Goal: Information Seeking & Learning: Learn about a topic

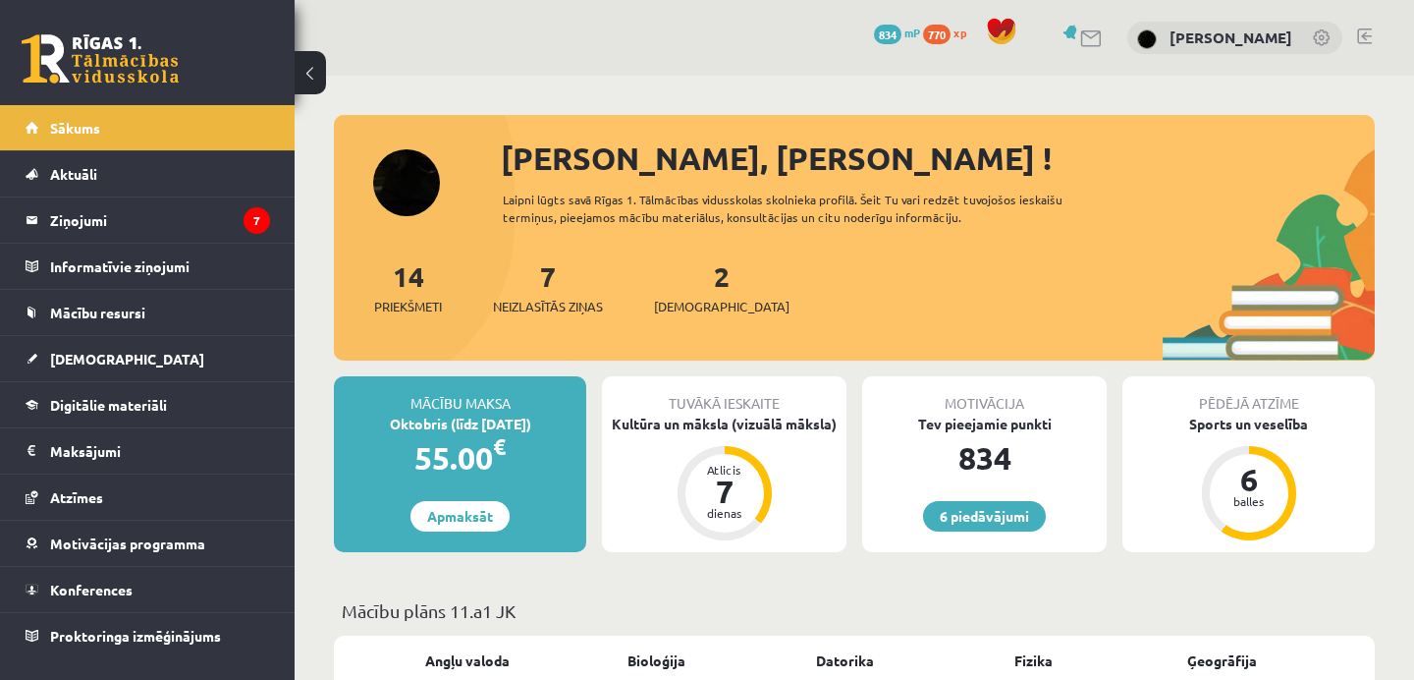
click at [1367, 31] on link at bounding box center [1364, 36] width 15 height 16
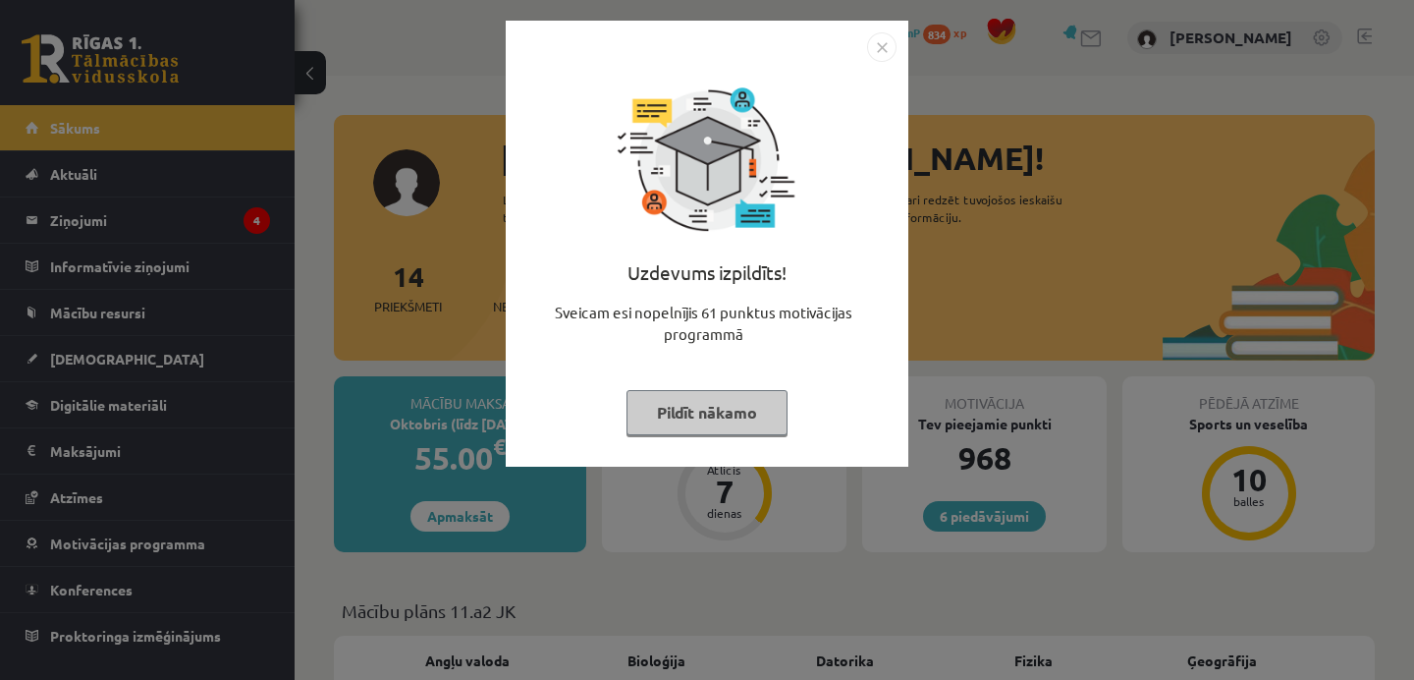
click at [719, 408] on button "Pildīt nākamo" at bounding box center [706, 412] width 161 height 45
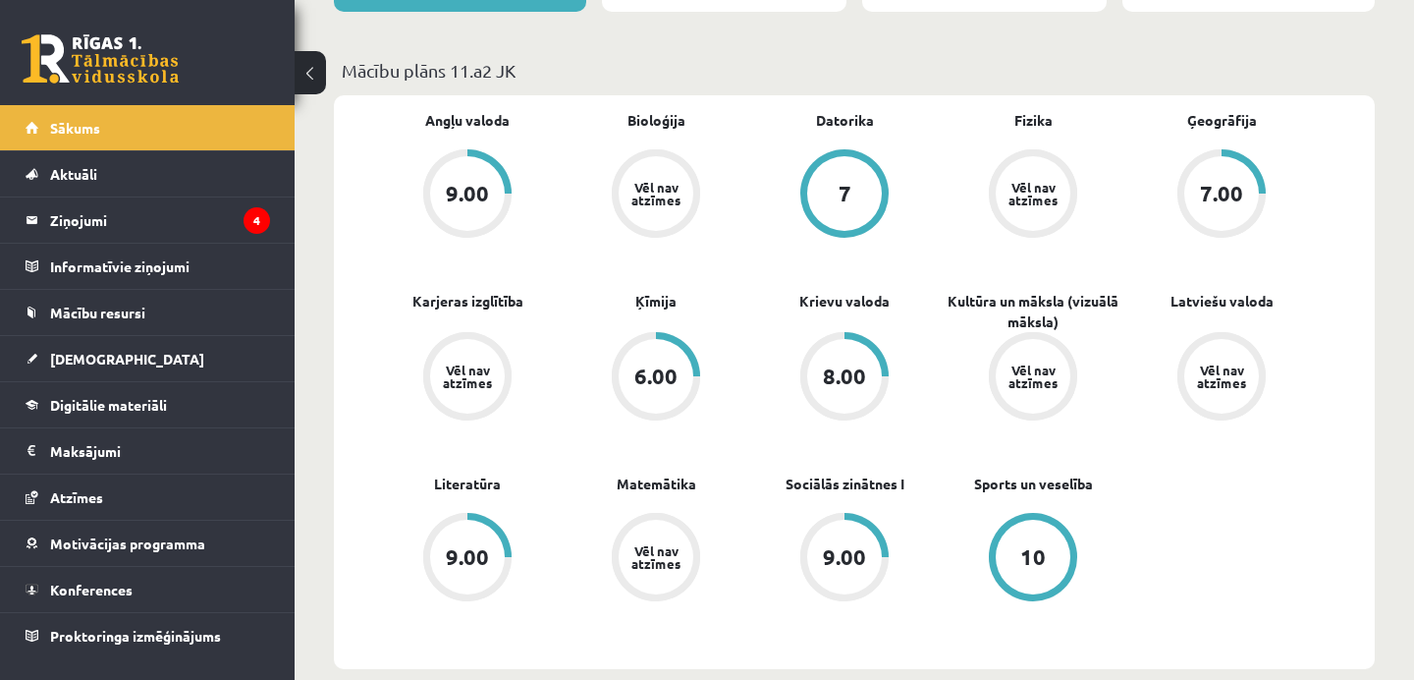
scroll to position [535, 0]
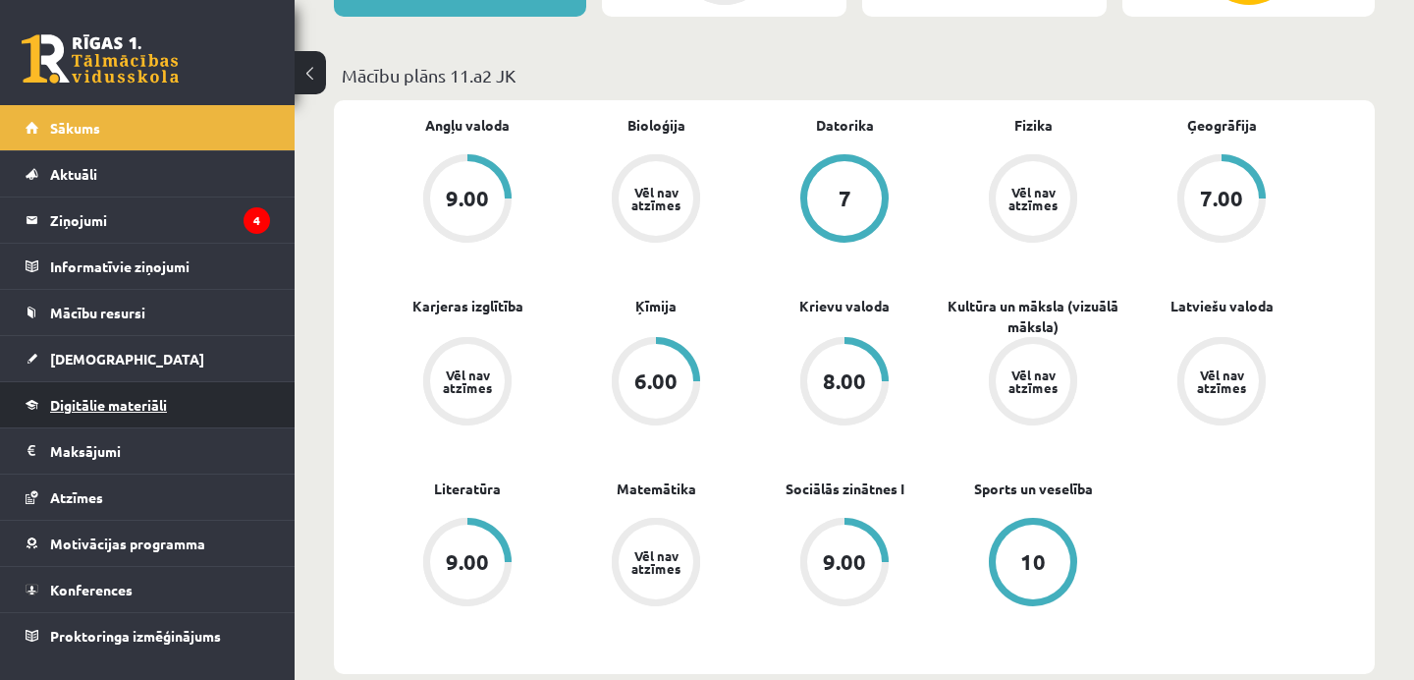
click at [174, 409] on link "Digitālie materiāli" at bounding box center [148, 404] width 245 height 45
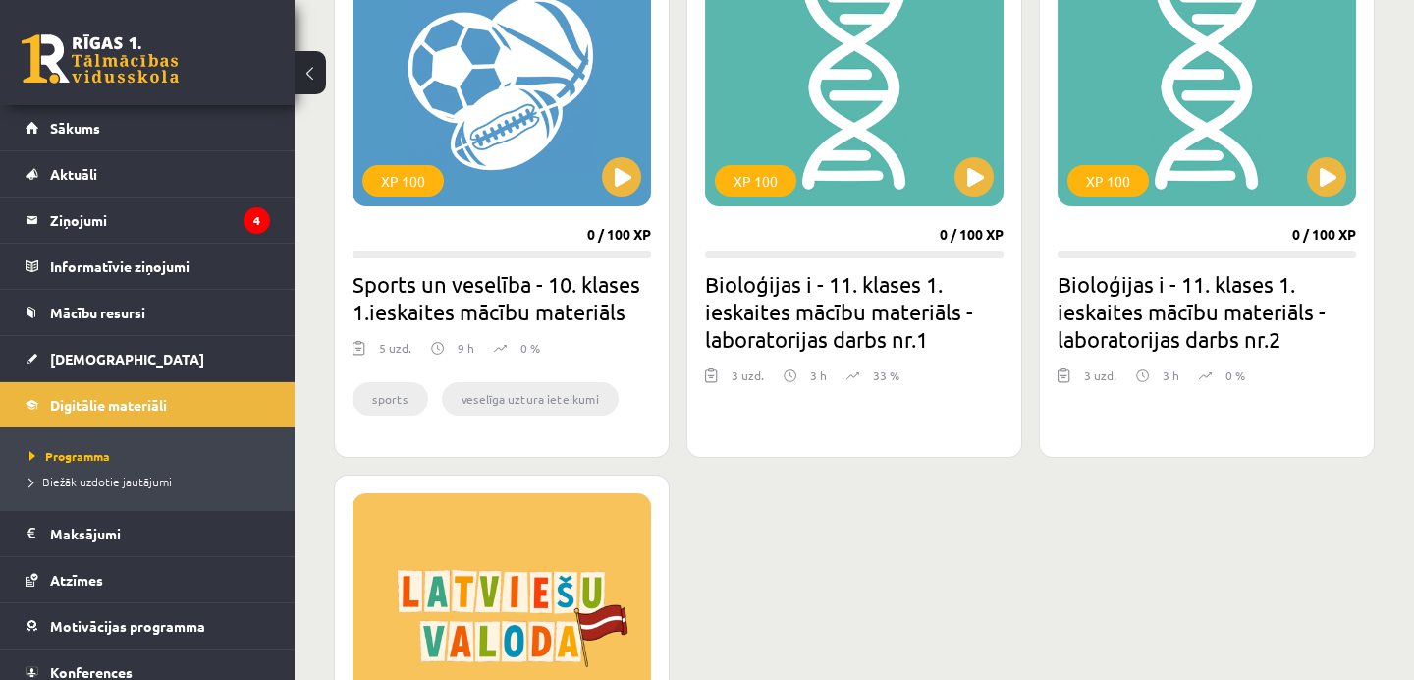
scroll to position [1856, 0]
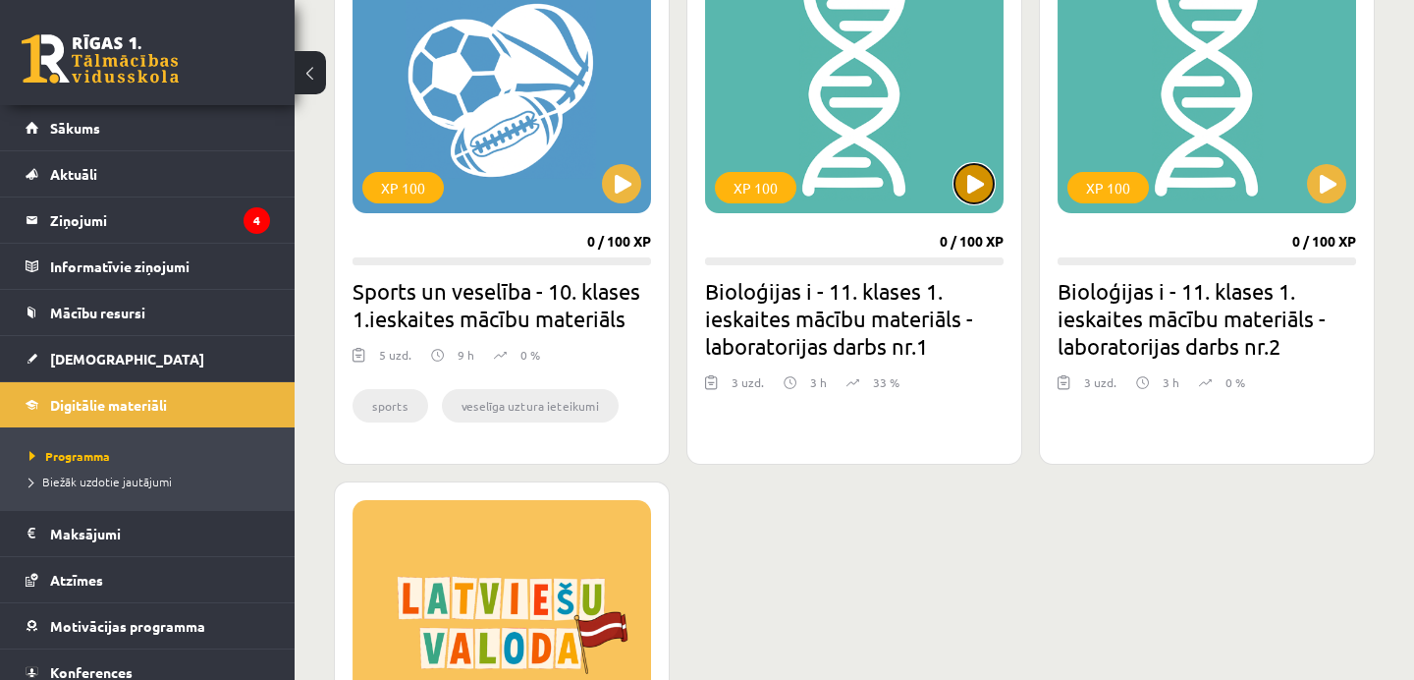
click at [973, 171] on button at bounding box center [973, 183] width 39 height 39
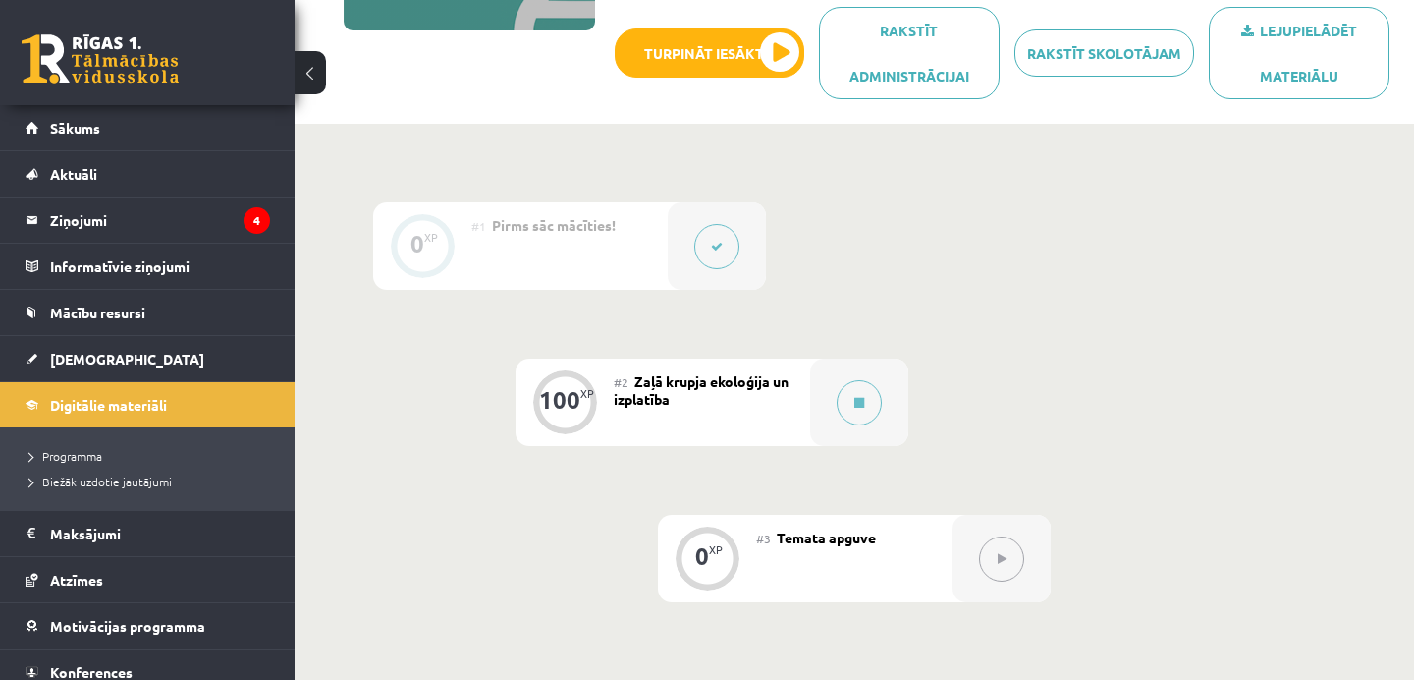
scroll to position [388, 0]
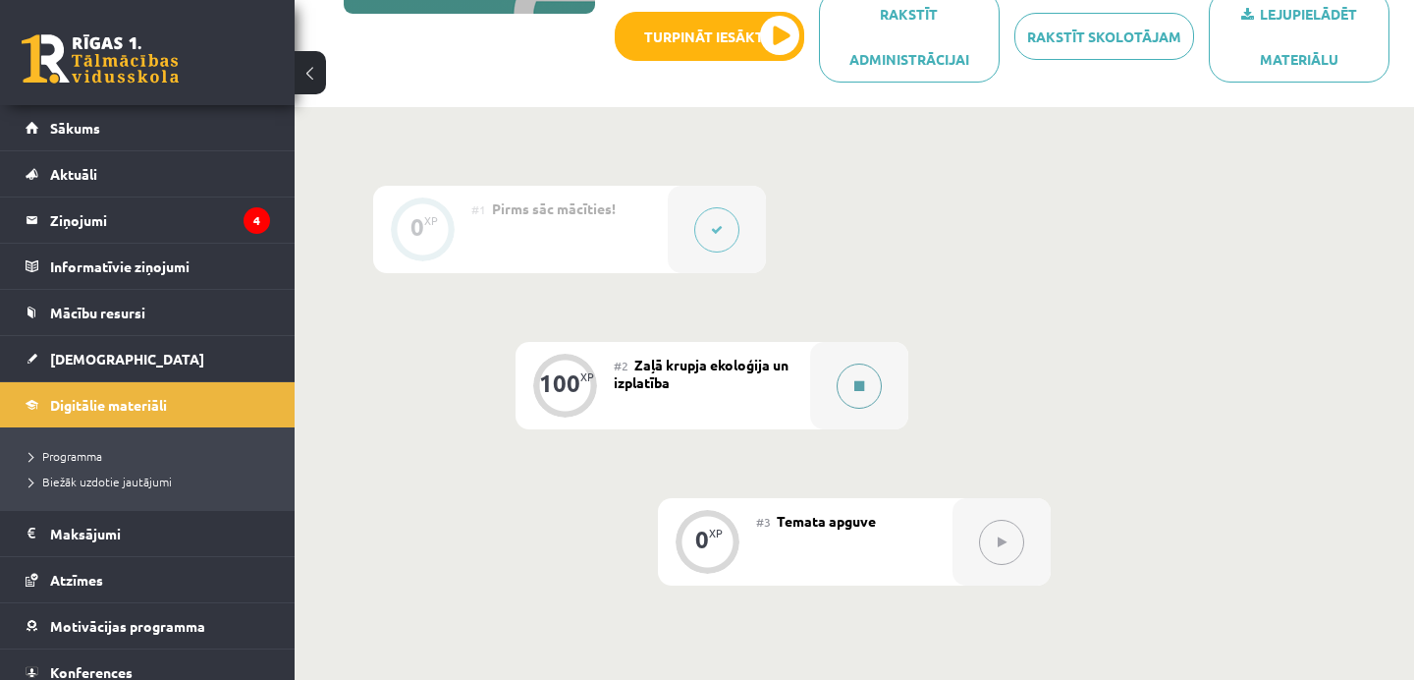
click at [858, 376] on button at bounding box center [859, 385] width 45 height 45
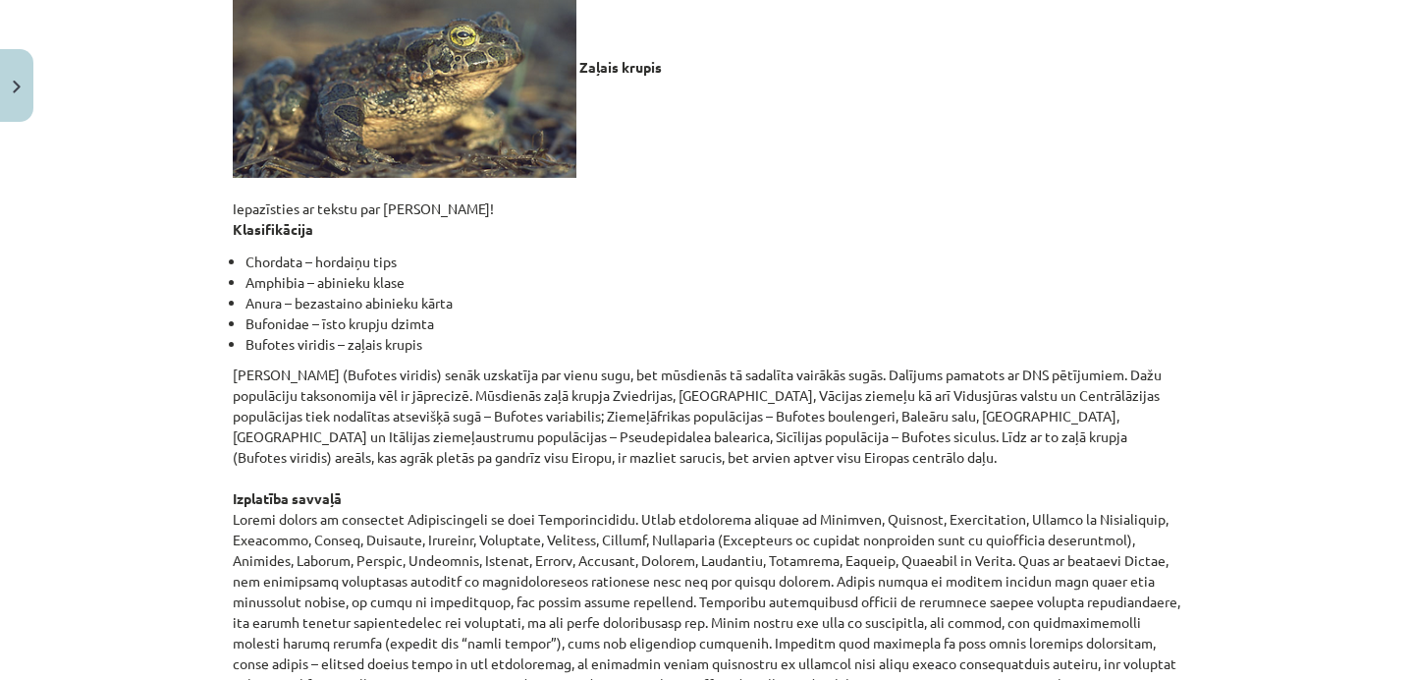
scroll to position [0, 0]
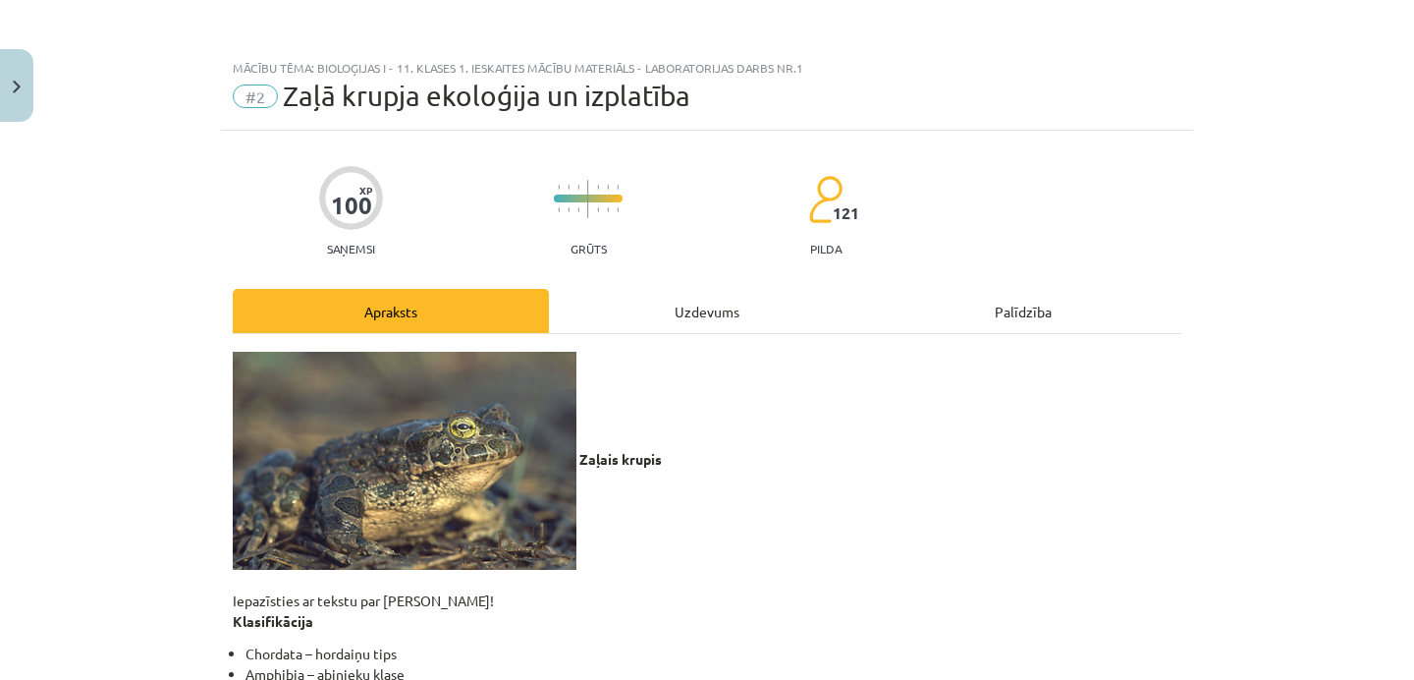
click at [733, 318] on div "Uzdevums" at bounding box center [707, 311] width 316 height 44
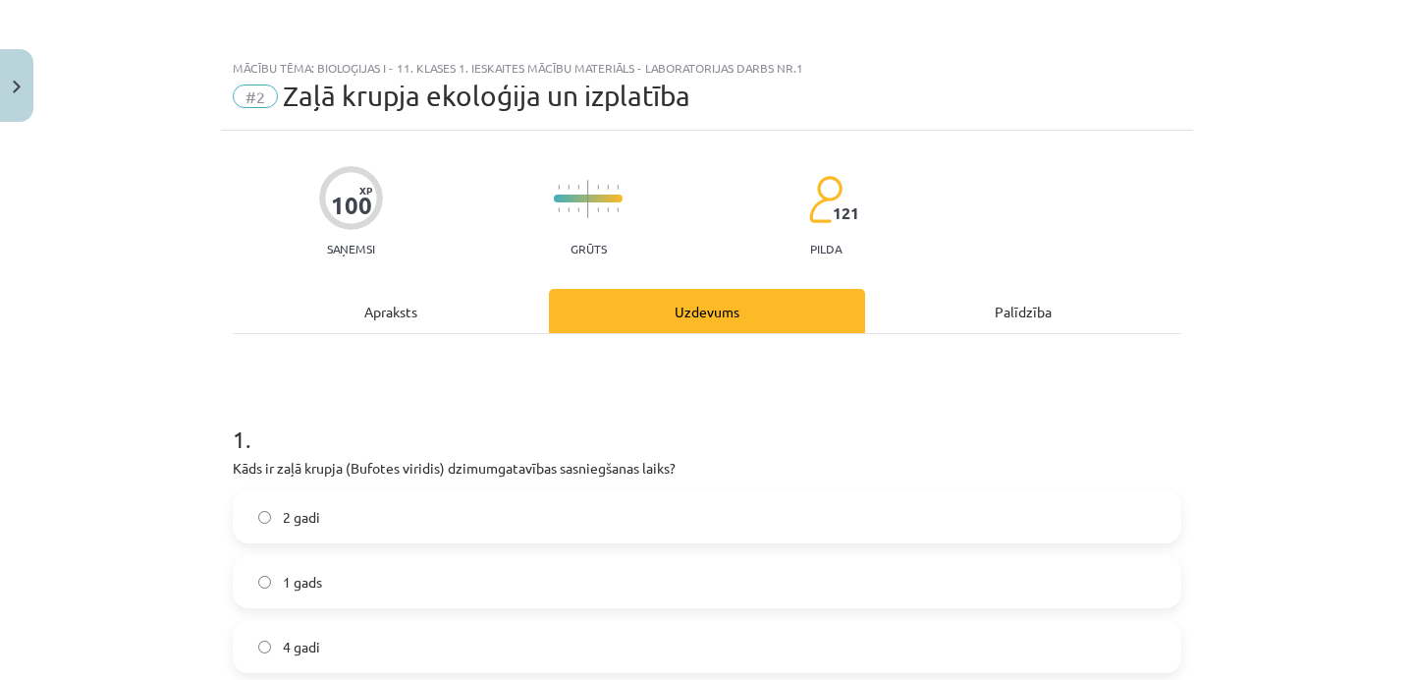
click at [449, 307] on div "Apraksts" at bounding box center [391, 311] width 316 height 44
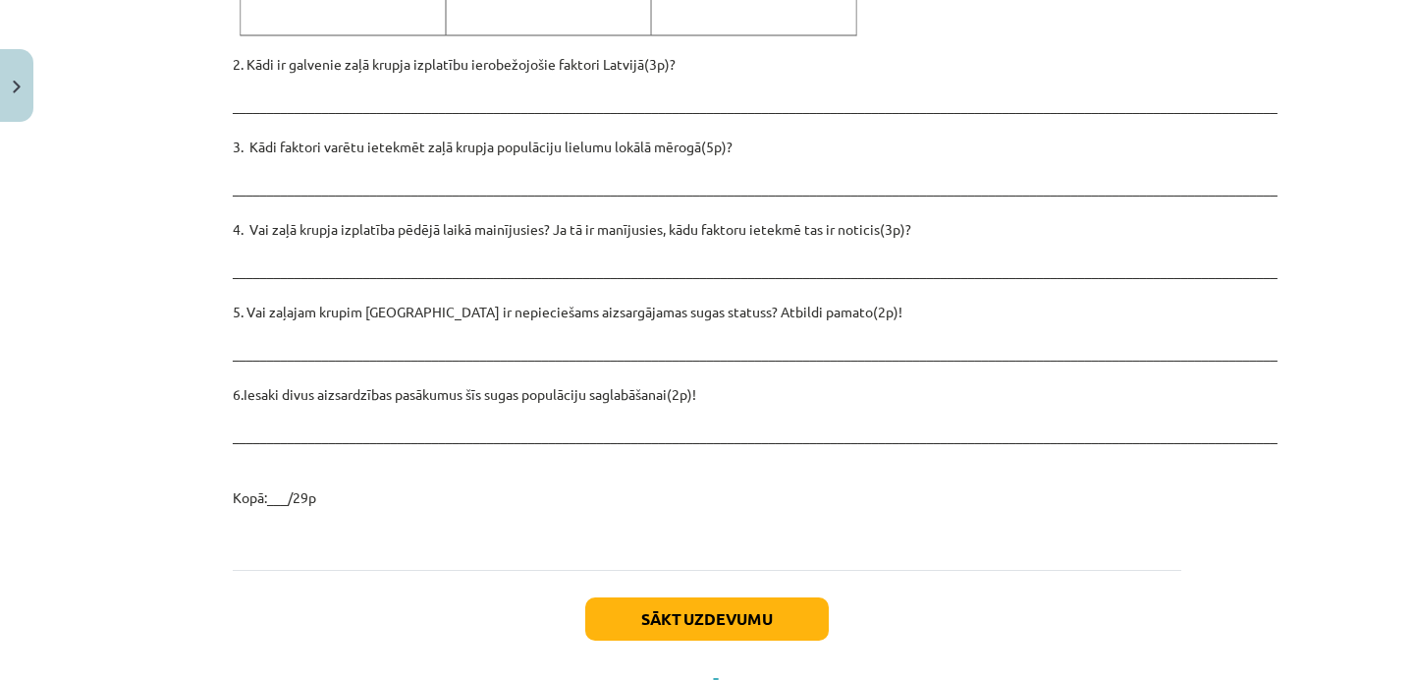
scroll to position [2786, 0]
click at [443, 377] on p "2. Kādi ir galvenie zaļā krupja izplatību ierobežojošie faktori Latvijā(3p)? __…" at bounding box center [707, 280] width 949 height 454
click at [310, 381] on p "2. Kādi ir galvenie zaļā krupja izplatību ierobežojošie faktori Latvijā(3p)? __…" at bounding box center [707, 280] width 949 height 454
click at [295, 289] on p "2. Kādi ir galvenie zaļā krupja izplatību ierobežojošie faktori Latvijā(3p)? __…" at bounding box center [707, 280] width 949 height 454
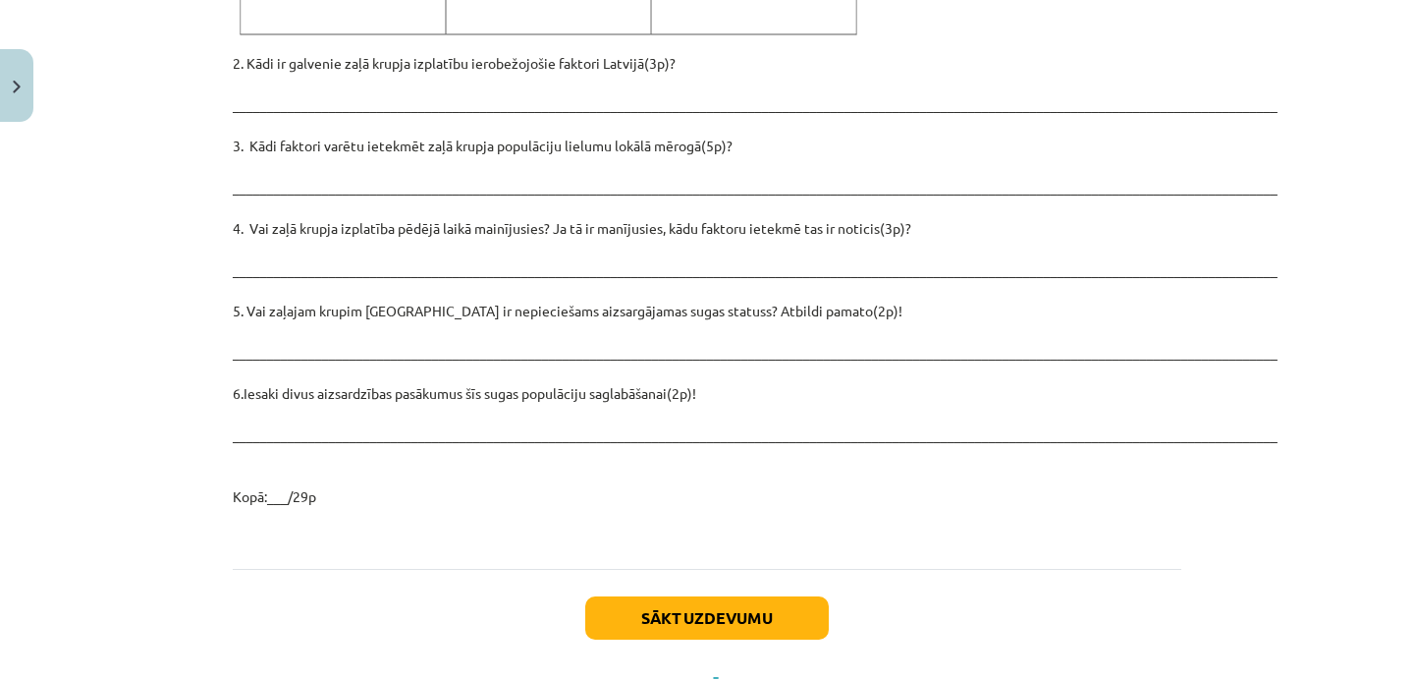
click at [299, 307] on p "2. Kādi ir galvenie zaļā krupja izplatību ierobežojošie faktori Latvijā(3p)? __…" at bounding box center [707, 280] width 949 height 454
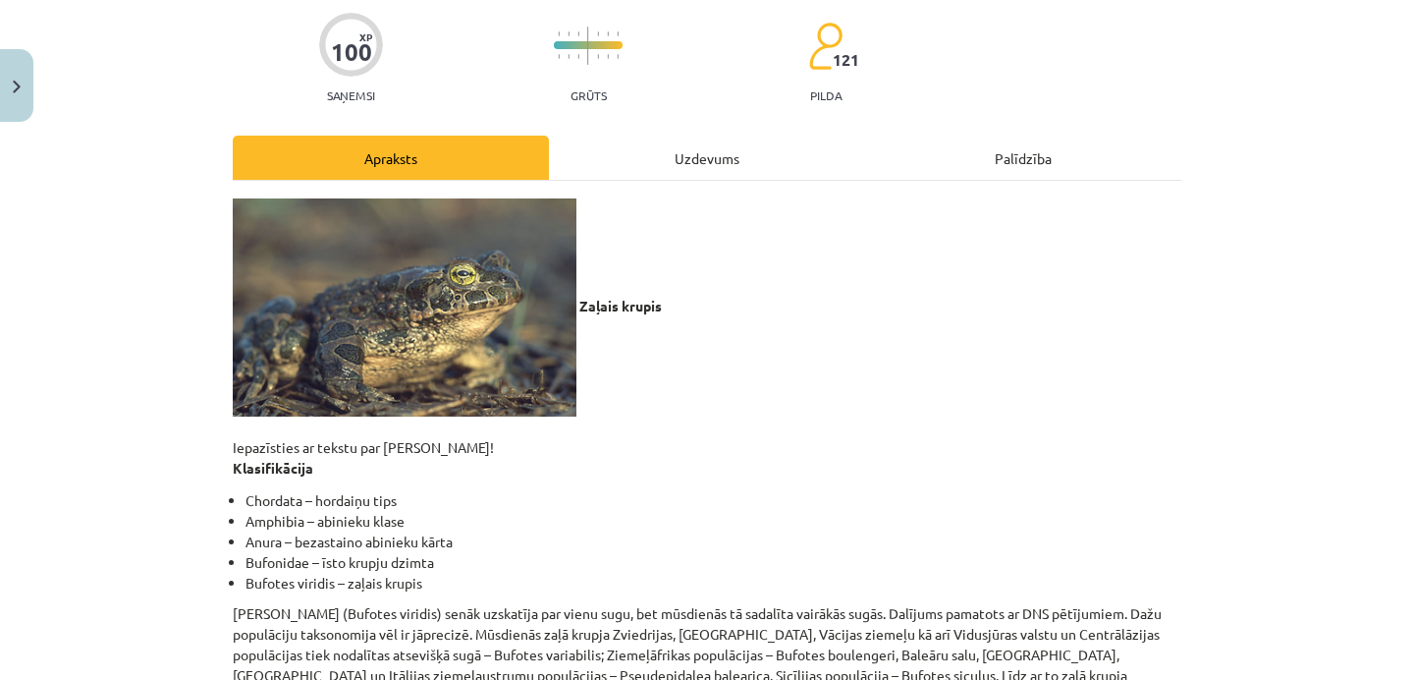
scroll to position [155, 0]
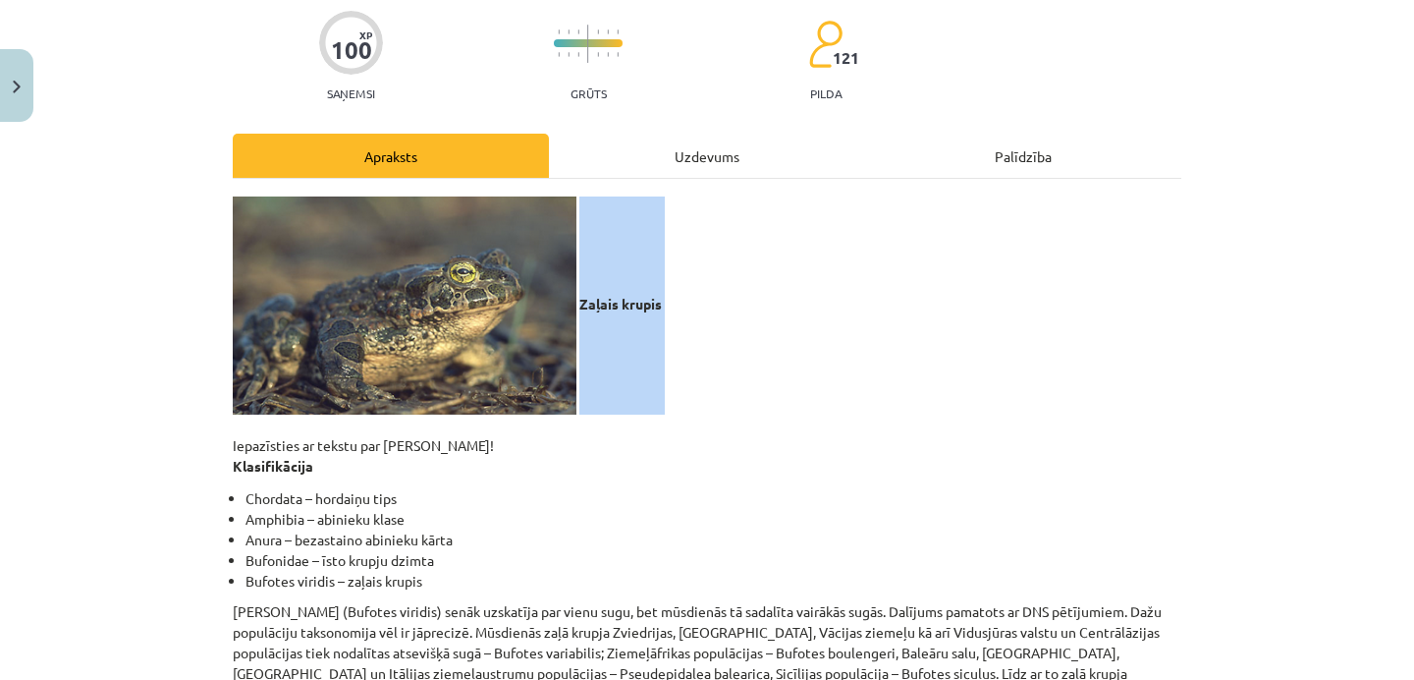
drag, startPoint x: 581, startPoint y: 296, endPoint x: 614, endPoint y: 419, distance: 127.9
click at [614, 419] on p "Zaļais krupis Iepazīsties ar tekstu par zaļo krupi! Klasifikācija" at bounding box center [707, 336] width 949 height 280
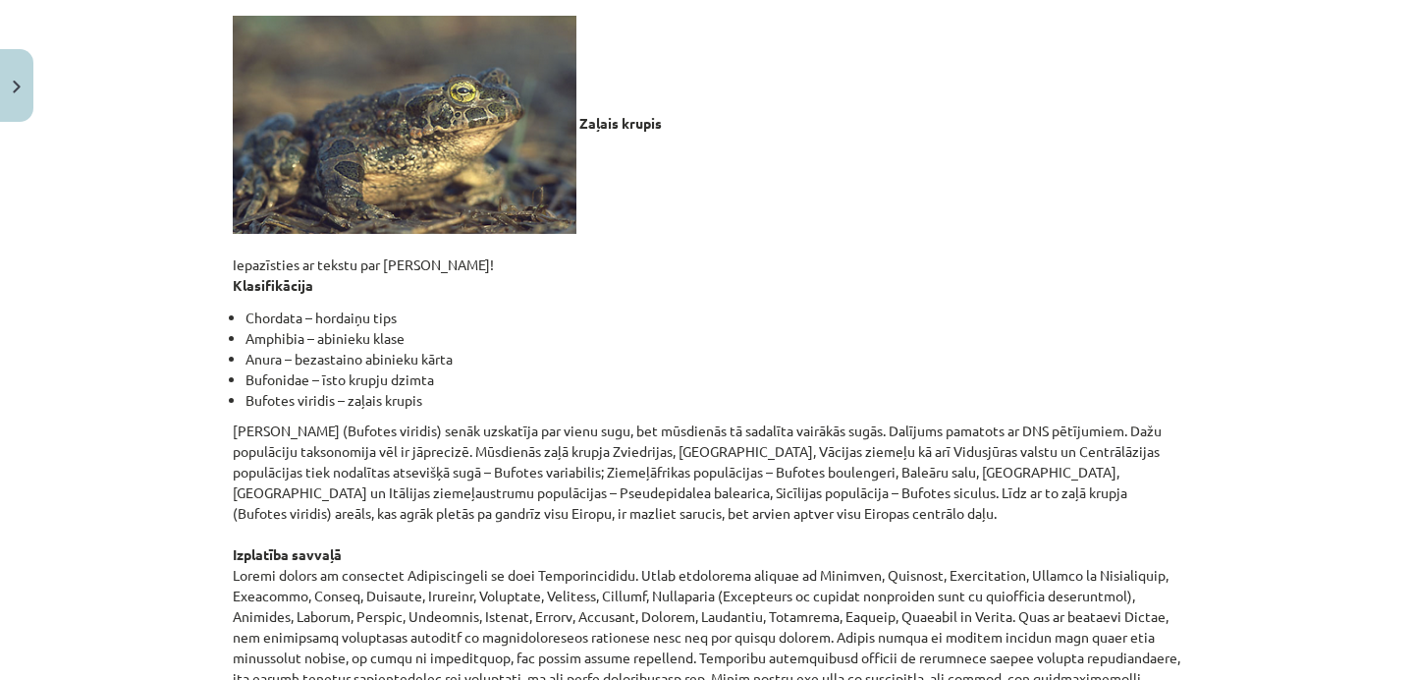
scroll to position [335, 0]
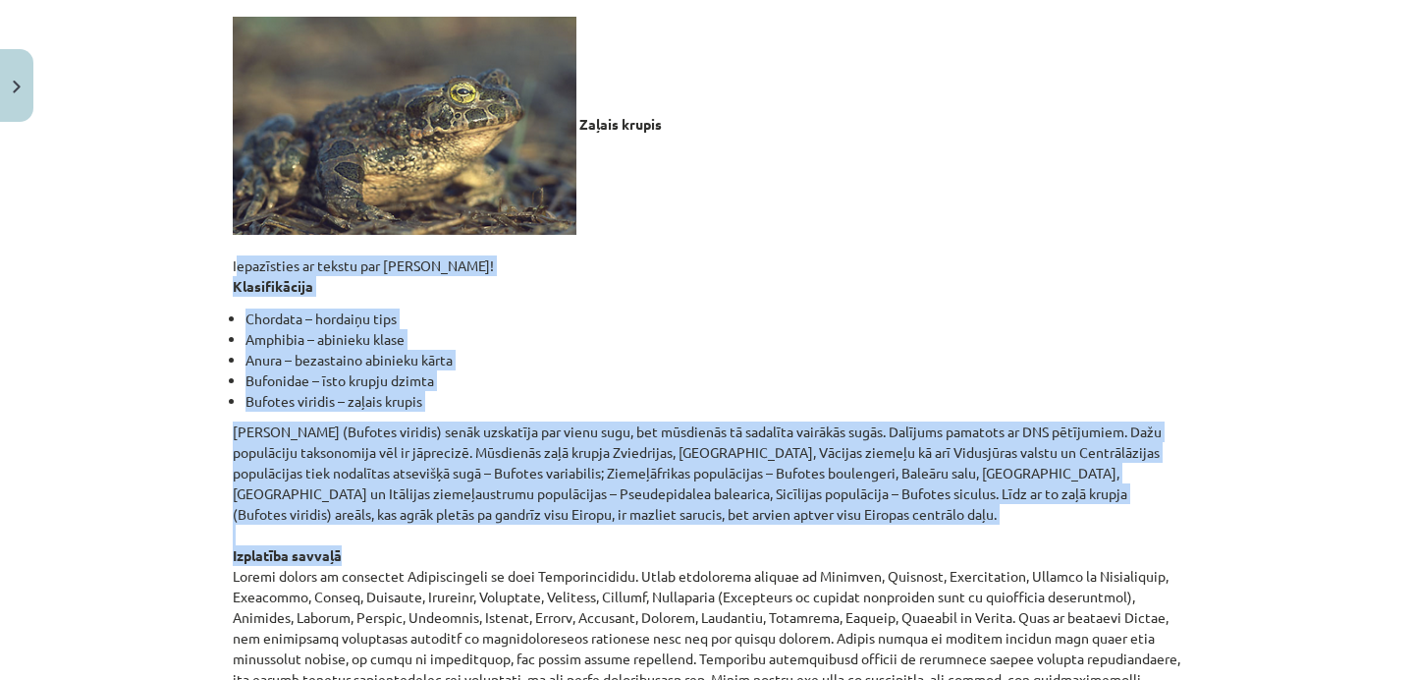
drag, startPoint x: 230, startPoint y: 262, endPoint x: 589, endPoint y: 560, distance: 466.6
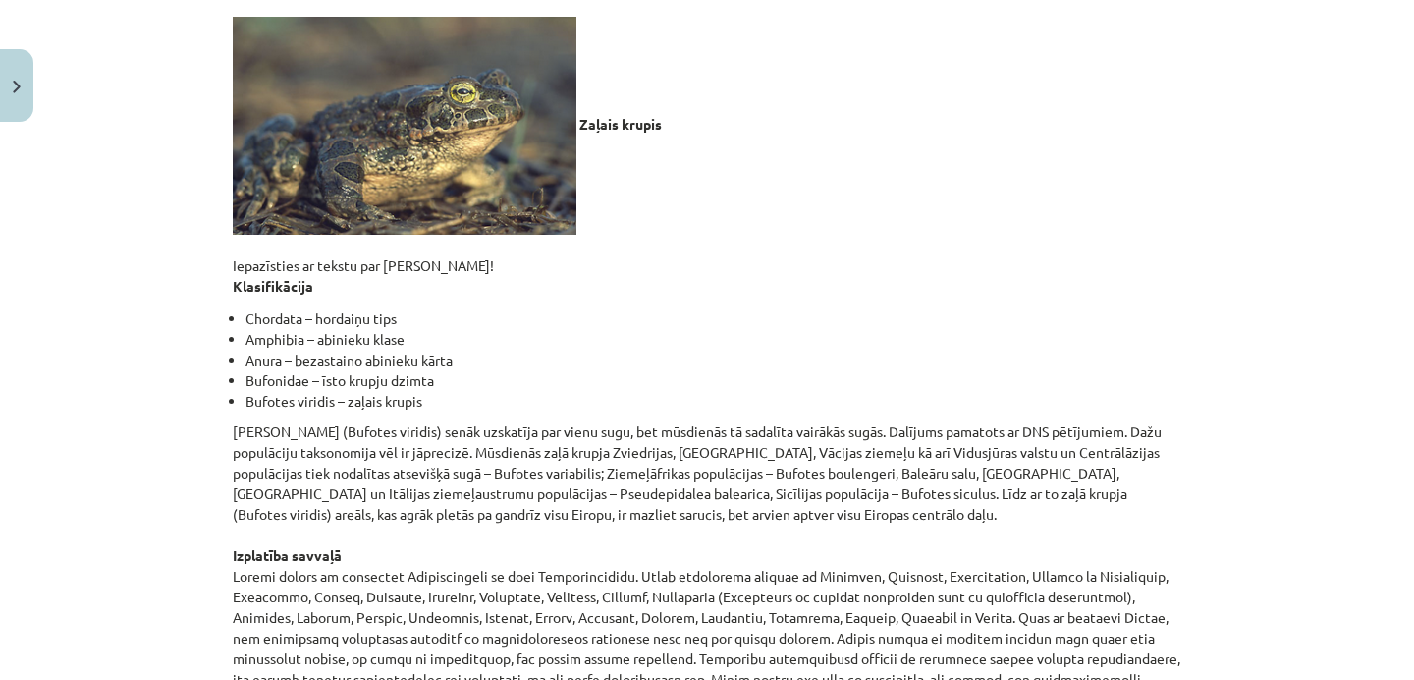
click at [821, 598] on p "Zaļo krupi (Bufotes viridis) senāk uzskatīja par vienu sugu, bet mūsdienās tā s…" at bounding box center [707, 648] width 949 height 454
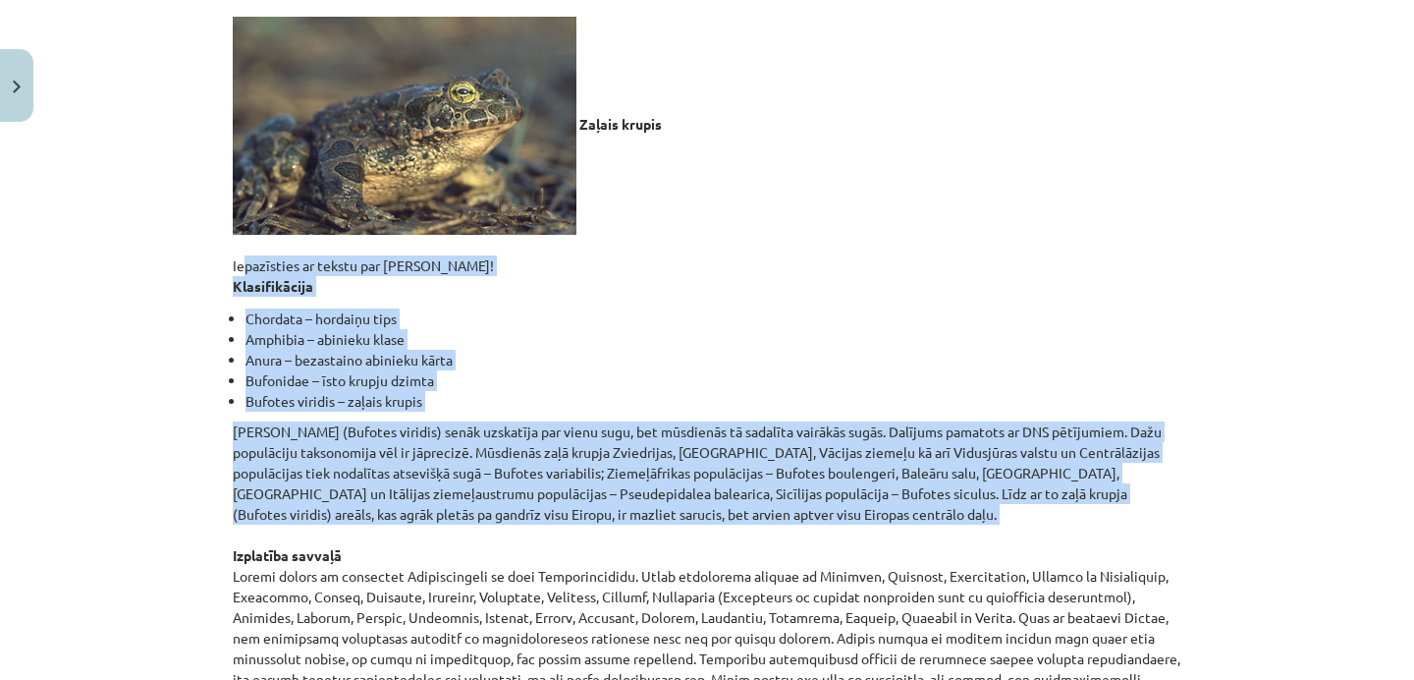
drag, startPoint x: 236, startPoint y: 265, endPoint x: 548, endPoint y: 524, distance: 405.8
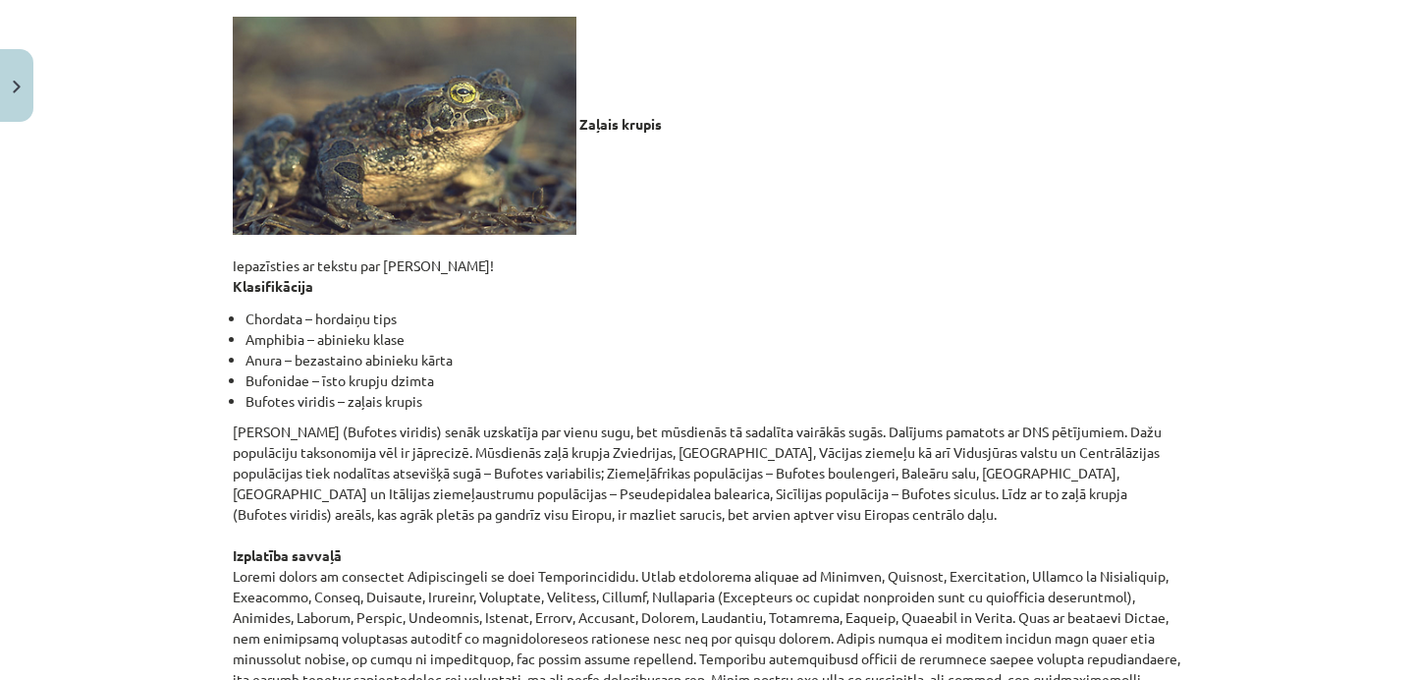
click at [541, 519] on p "Zaļo krupi (Bufotes viridis) senāk uzskatīja par vienu sugu, bet mūsdienās tā s…" at bounding box center [707, 648] width 949 height 454
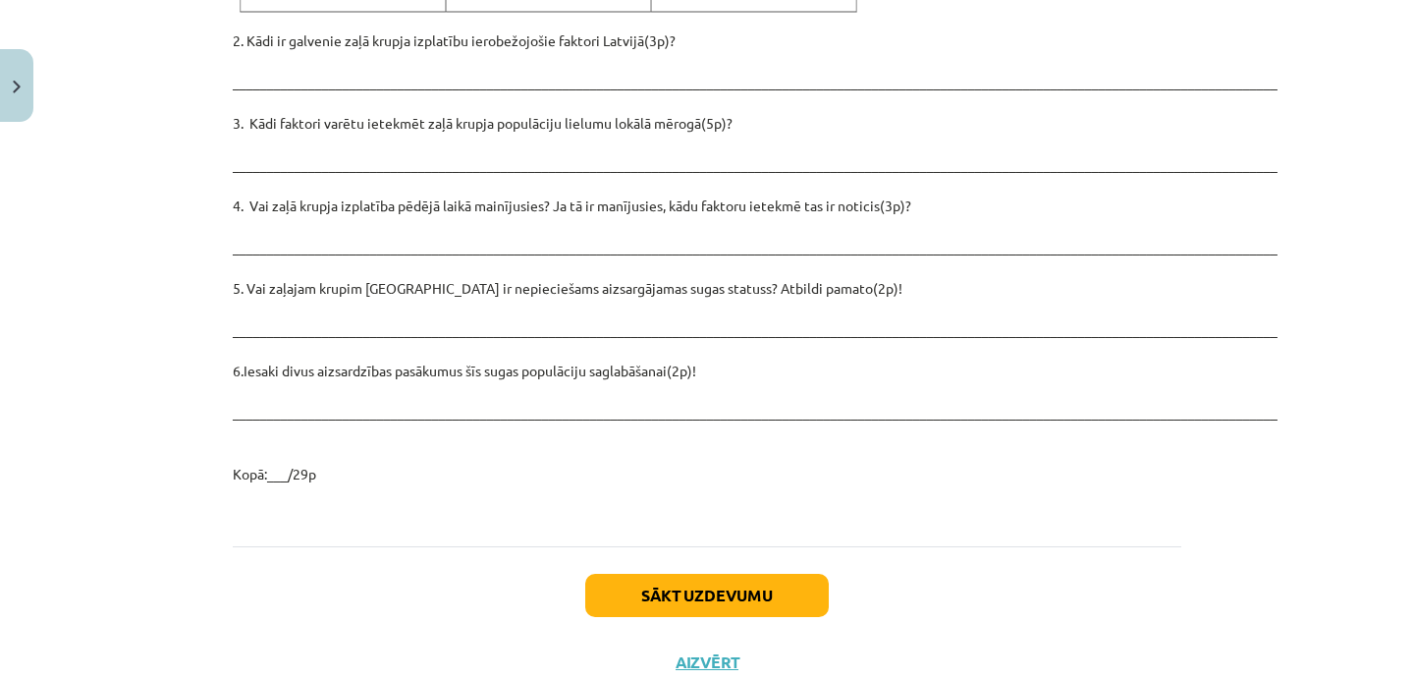
scroll to position [2832, 0]
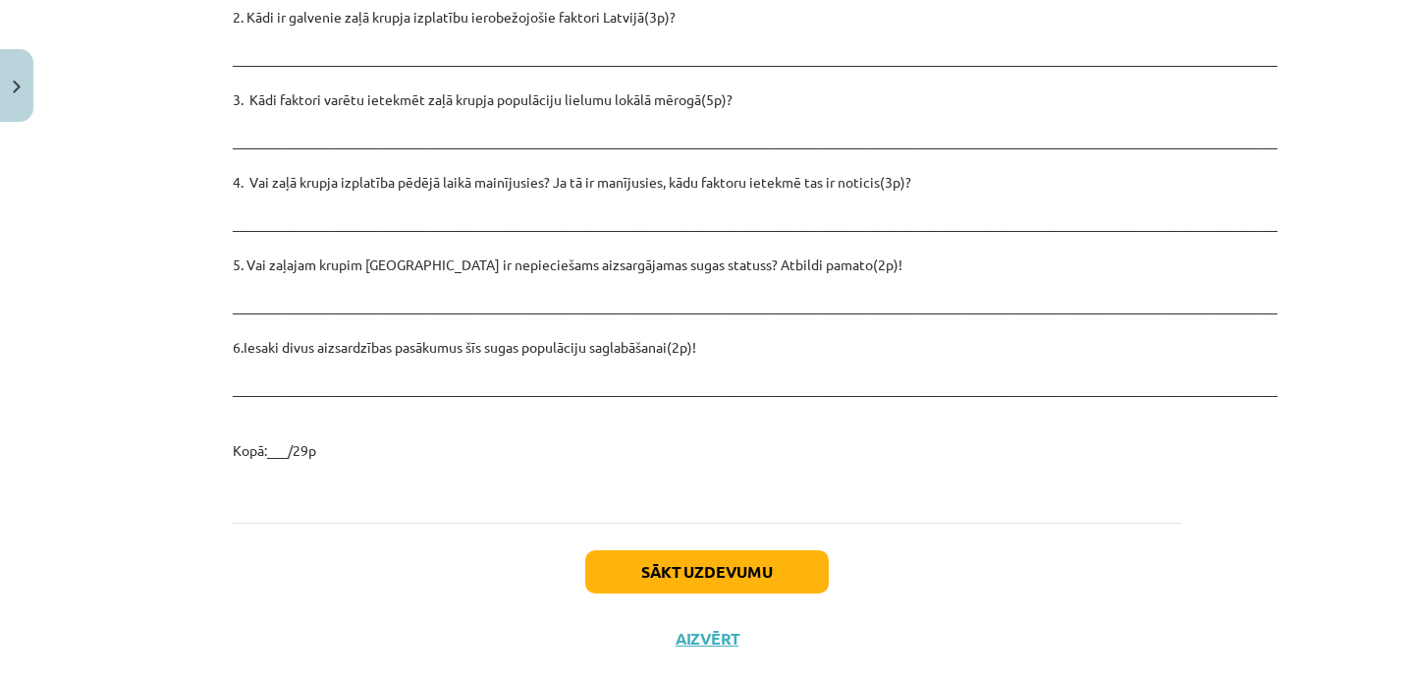
drag, startPoint x: 230, startPoint y: 263, endPoint x: 635, endPoint y: 417, distance: 433.9
copy div "Iepazīsties ar tekstu par zaļo krupi! Klasifikācija Chordata – hordaiņu tips Am…"
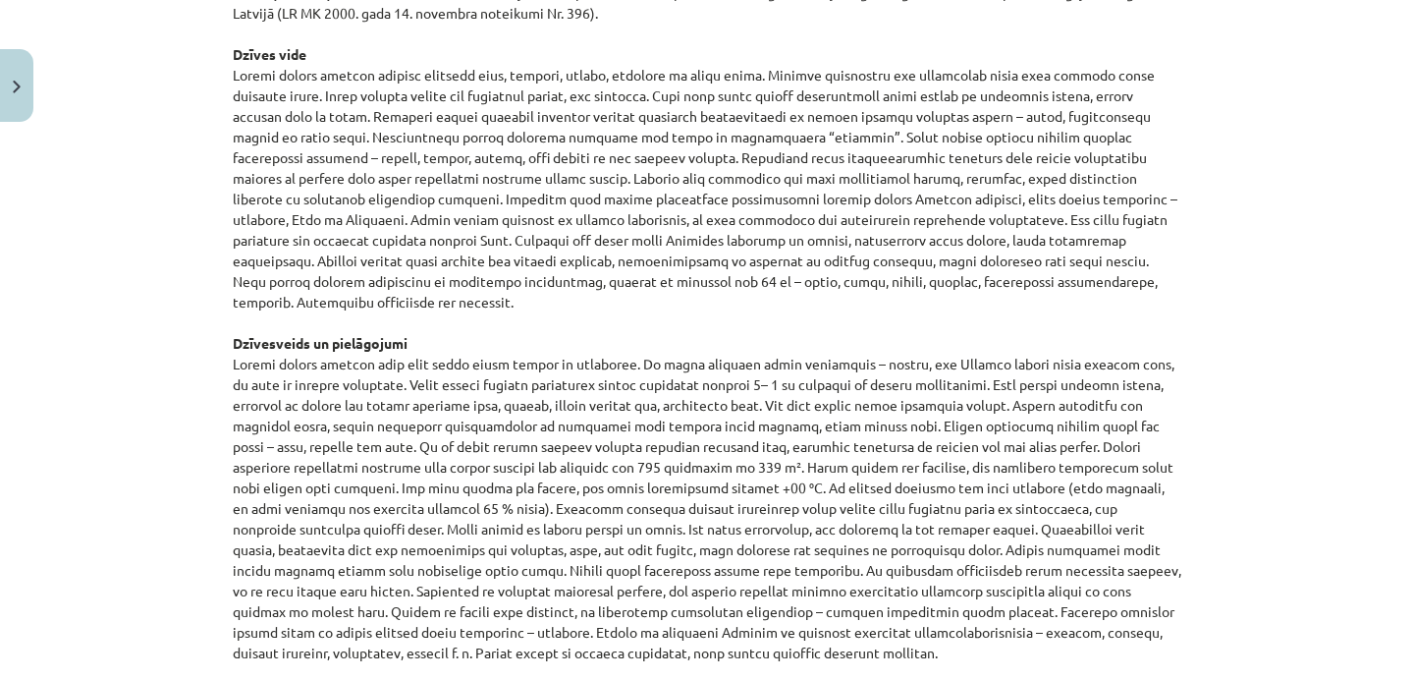
scroll to position [1265, 0]
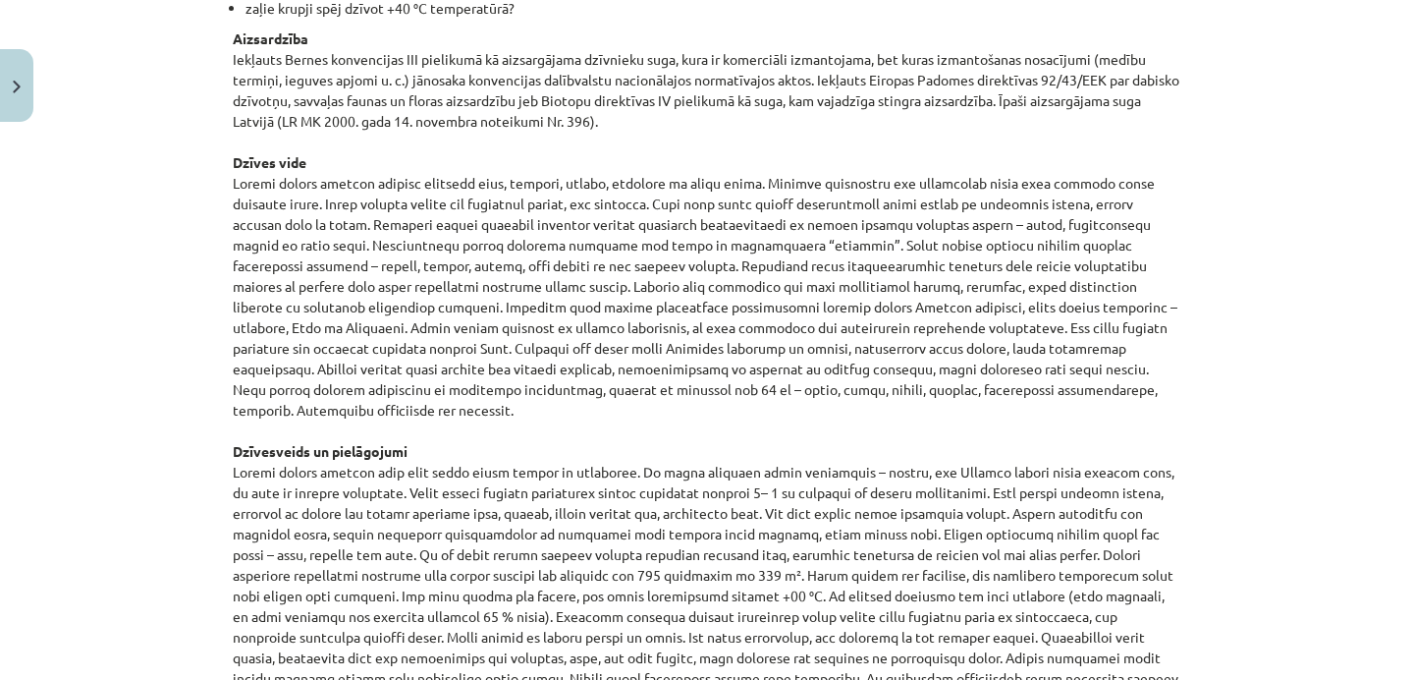
click at [865, 428] on p "Aizsardzība Iekļauts Bernes konvencijas III pielikumā kā aizsargājama dzīvnieku…" at bounding box center [707, 585] width 949 height 1114
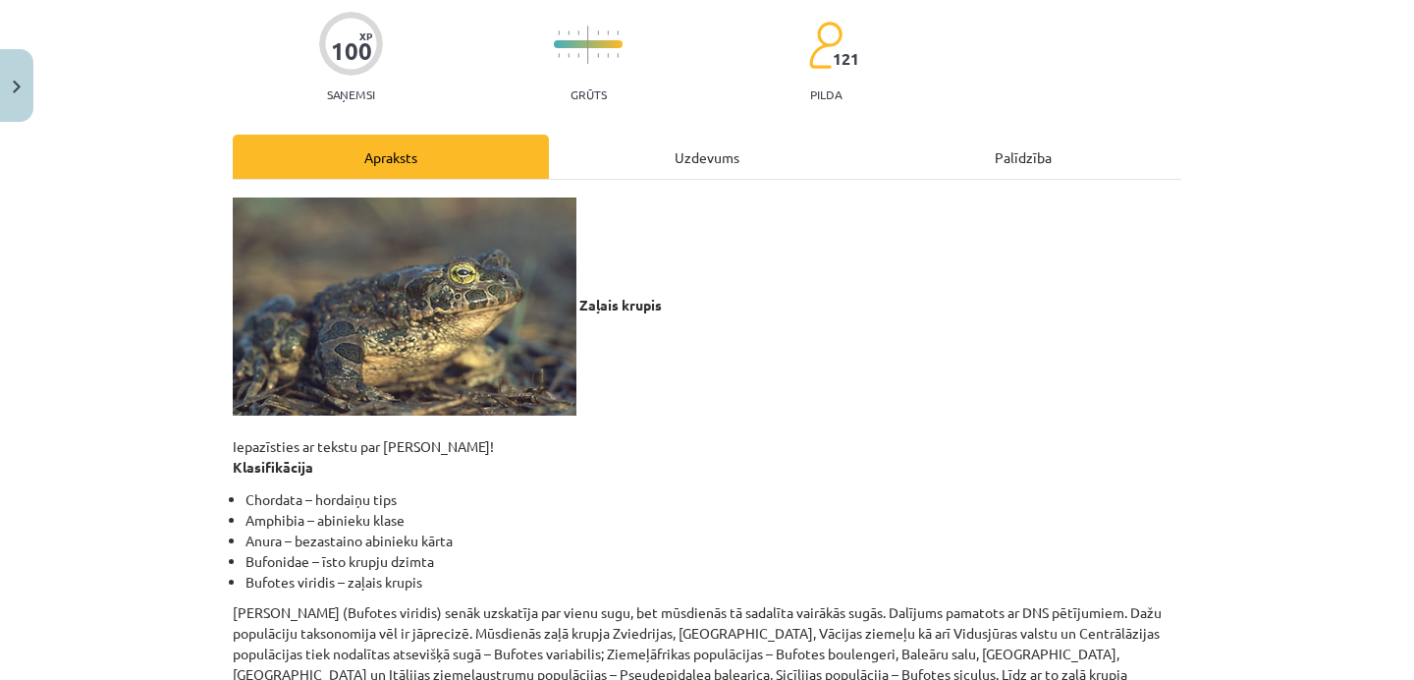
scroll to position [152, 0]
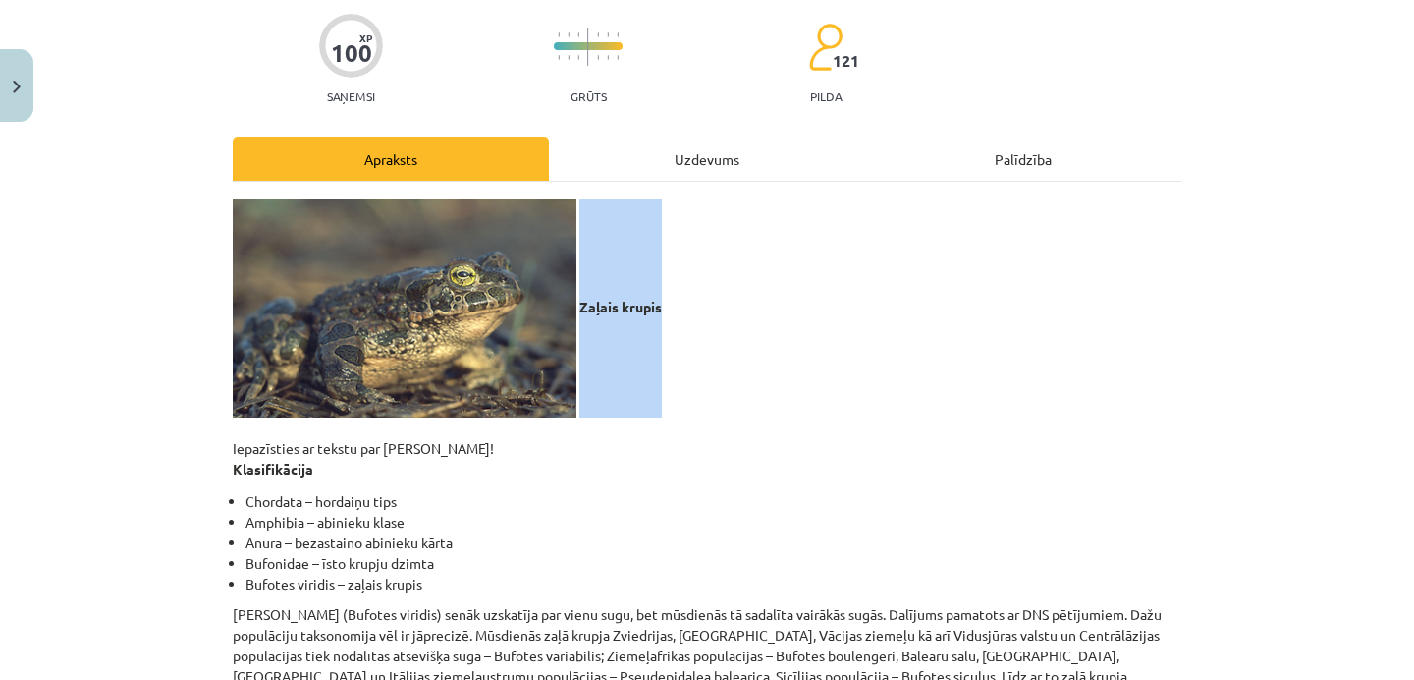
drag, startPoint x: 581, startPoint y: 301, endPoint x: 667, endPoint y: 306, distance: 85.6
click at [668, 306] on p "Zaļais krupis Iepazīsties ar tekstu par zaļo krupi! Klasifikācija" at bounding box center [707, 339] width 949 height 280
copy b "Zaļais krupis"
click at [679, 381] on p "Zaļais krupis Iepazīsties ar tekstu par zaļo krupi! Klasifikācija" at bounding box center [707, 339] width 949 height 280
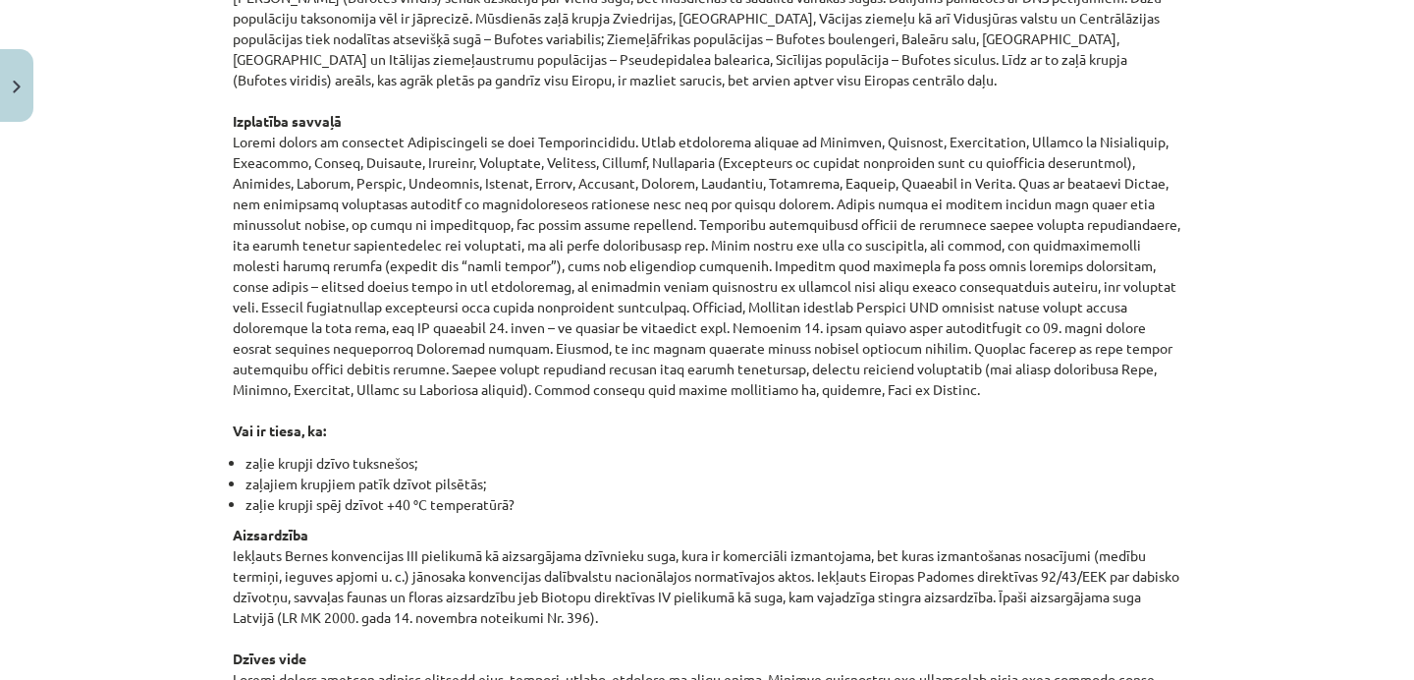
scroll to position [0, 0]
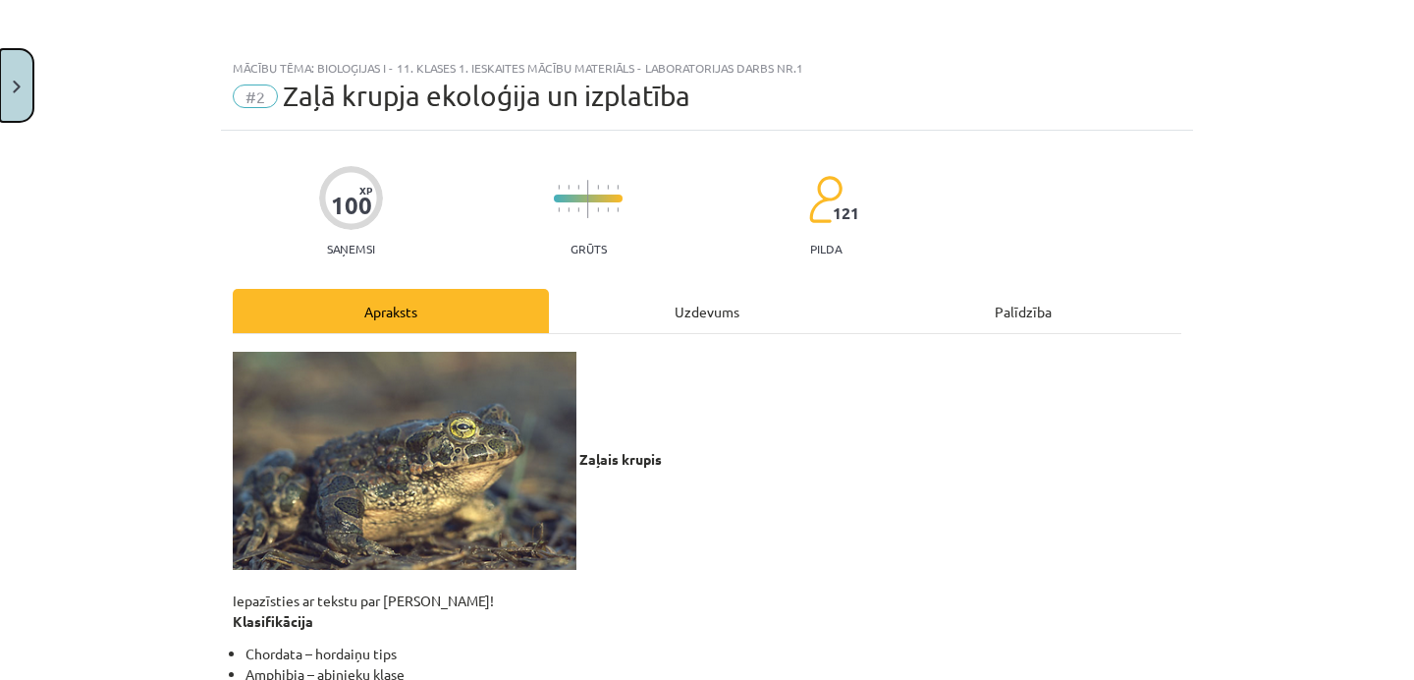
click at [20, 82] on img "Close" at bounding box center [17, 87] width 8 height 13
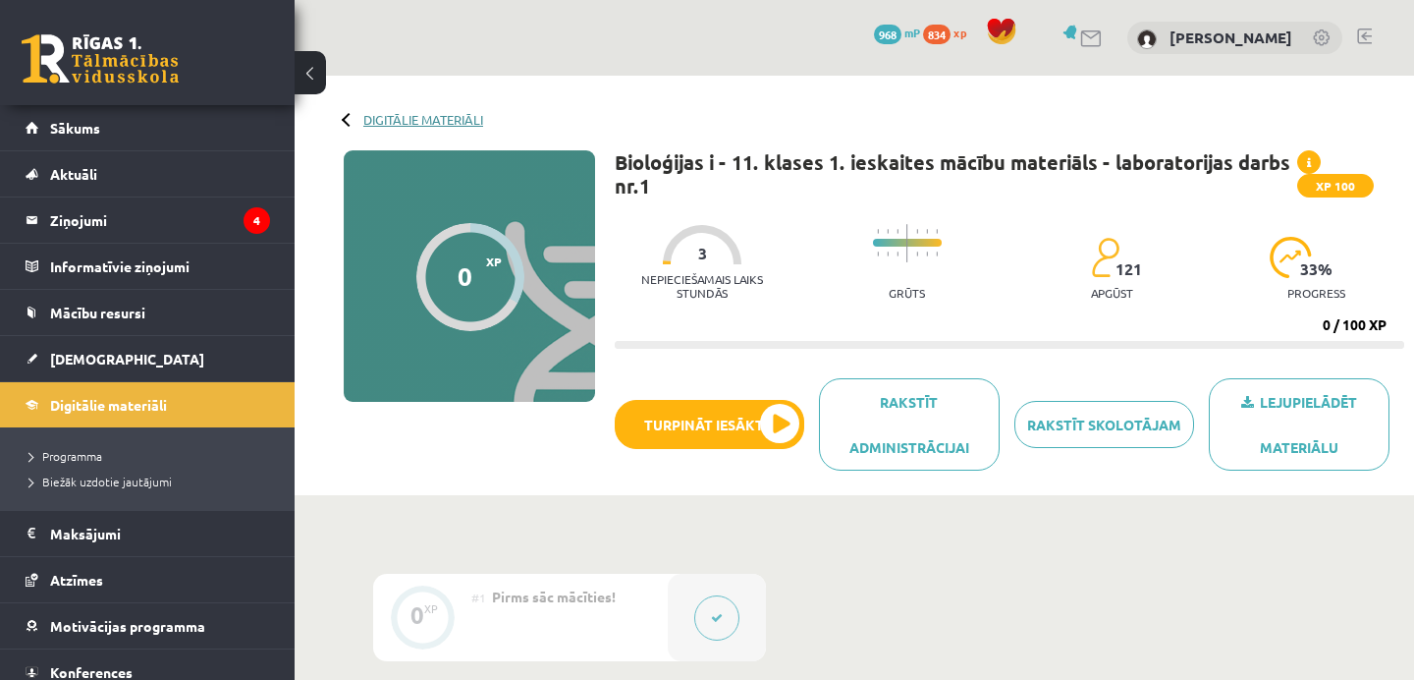
click at [416, 117] on link "Digitālie materiāli" at bounding box center [423, 119] width 120 height 15
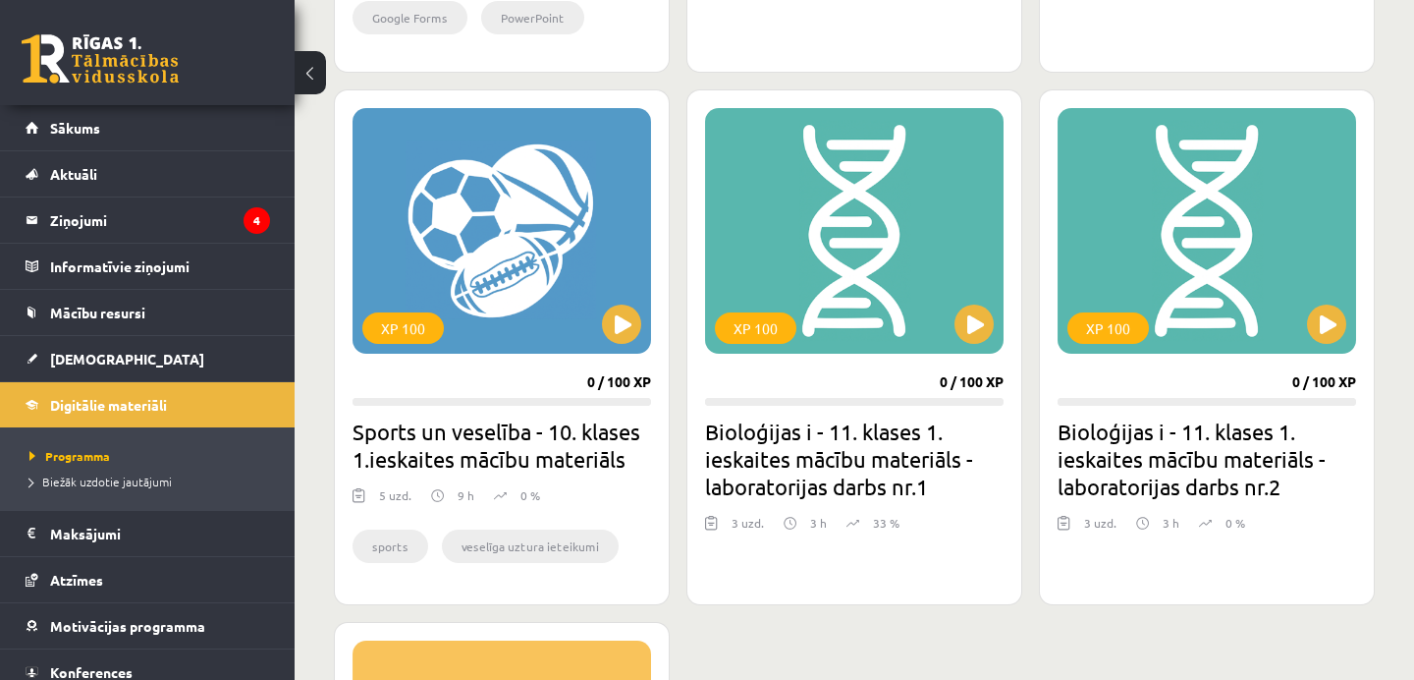
scroll to position [1717, 0]
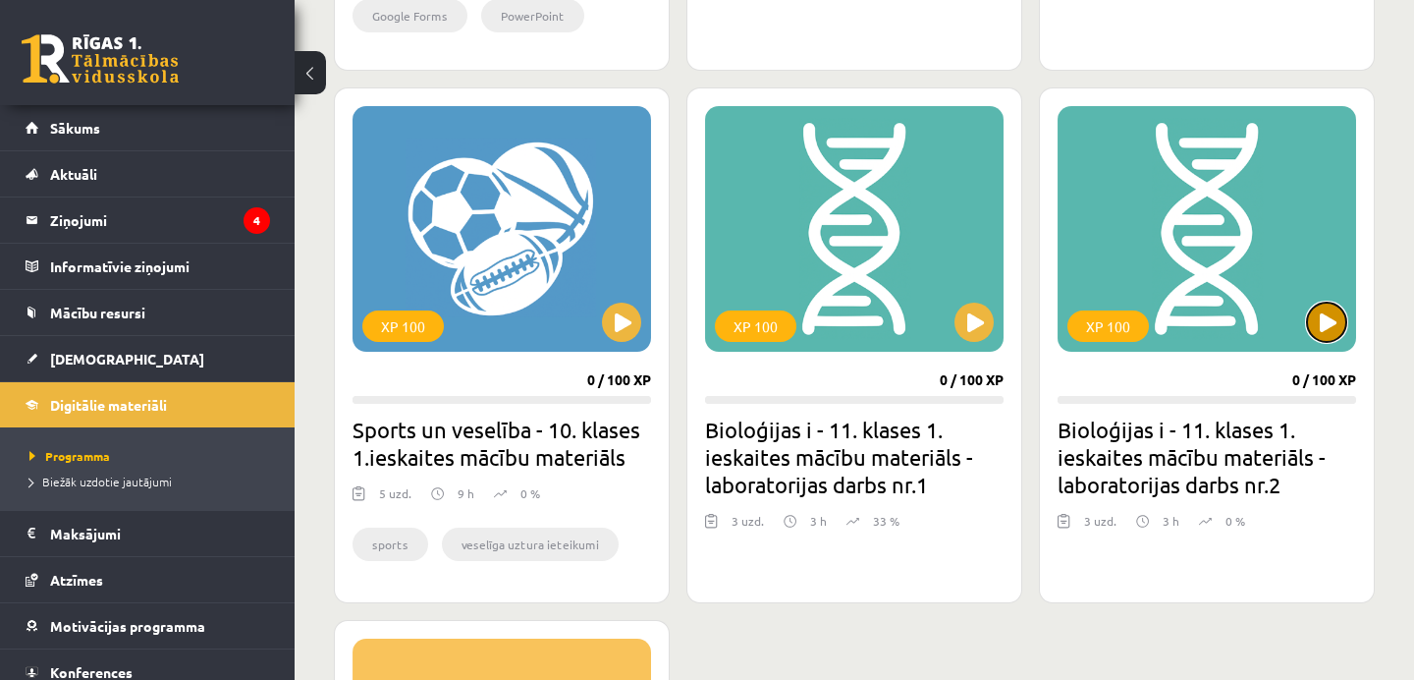
click at [1322, 332] on button at bounding box center [1326, 321] width 39 height 39
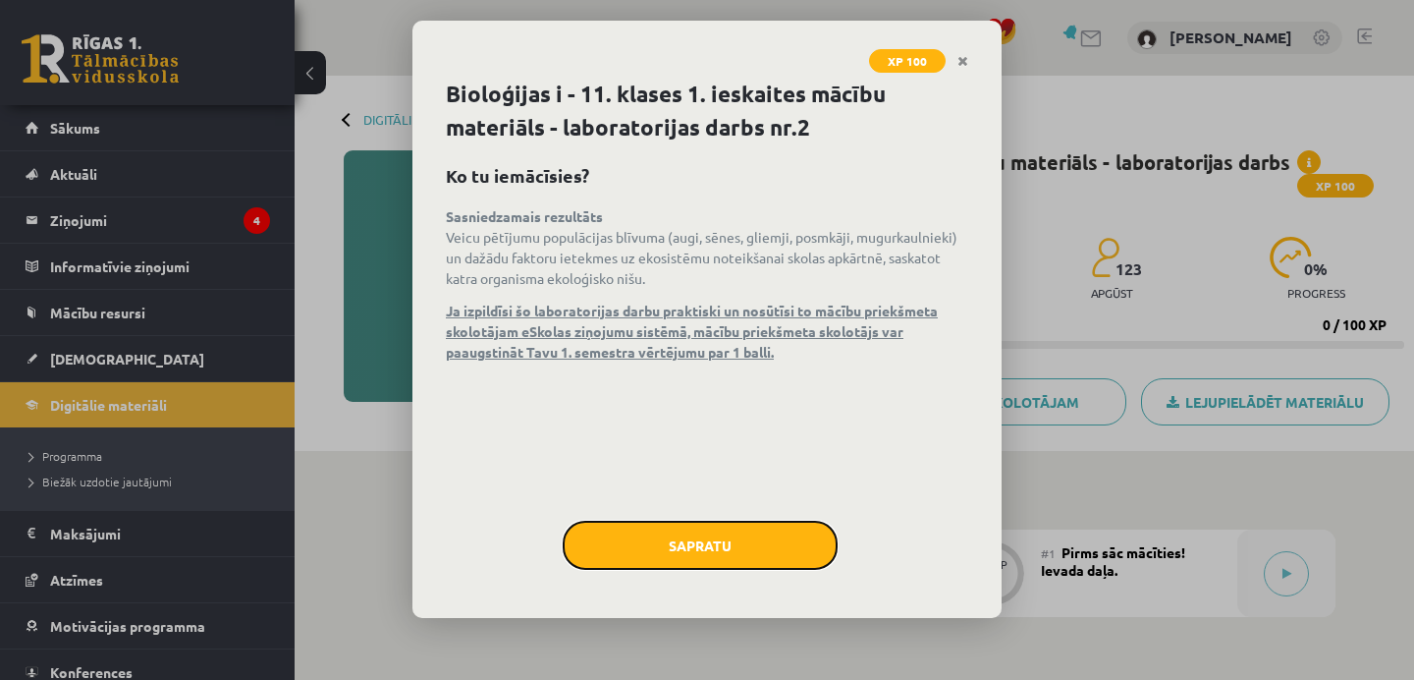
click at [802, 529] on button "Sapratu" at bounding box center [700, 544] width 275 height 49
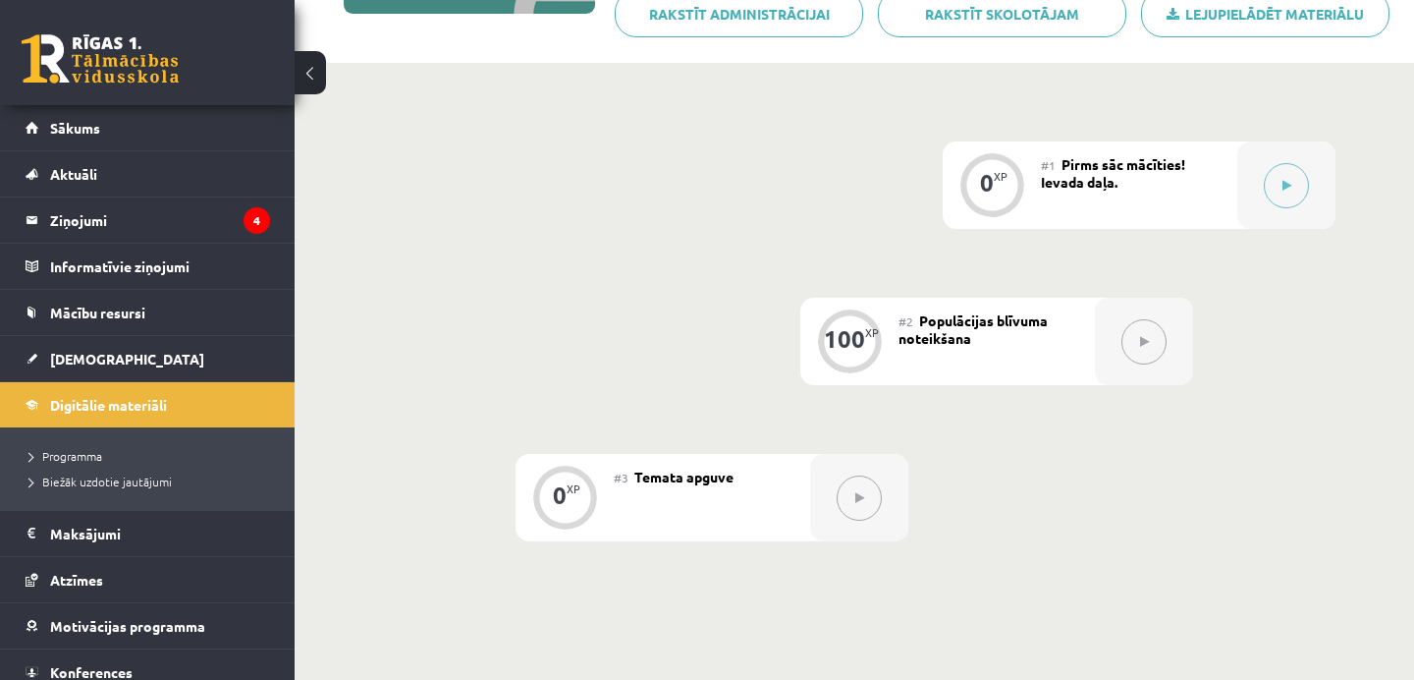
scroll to position [391, 0]
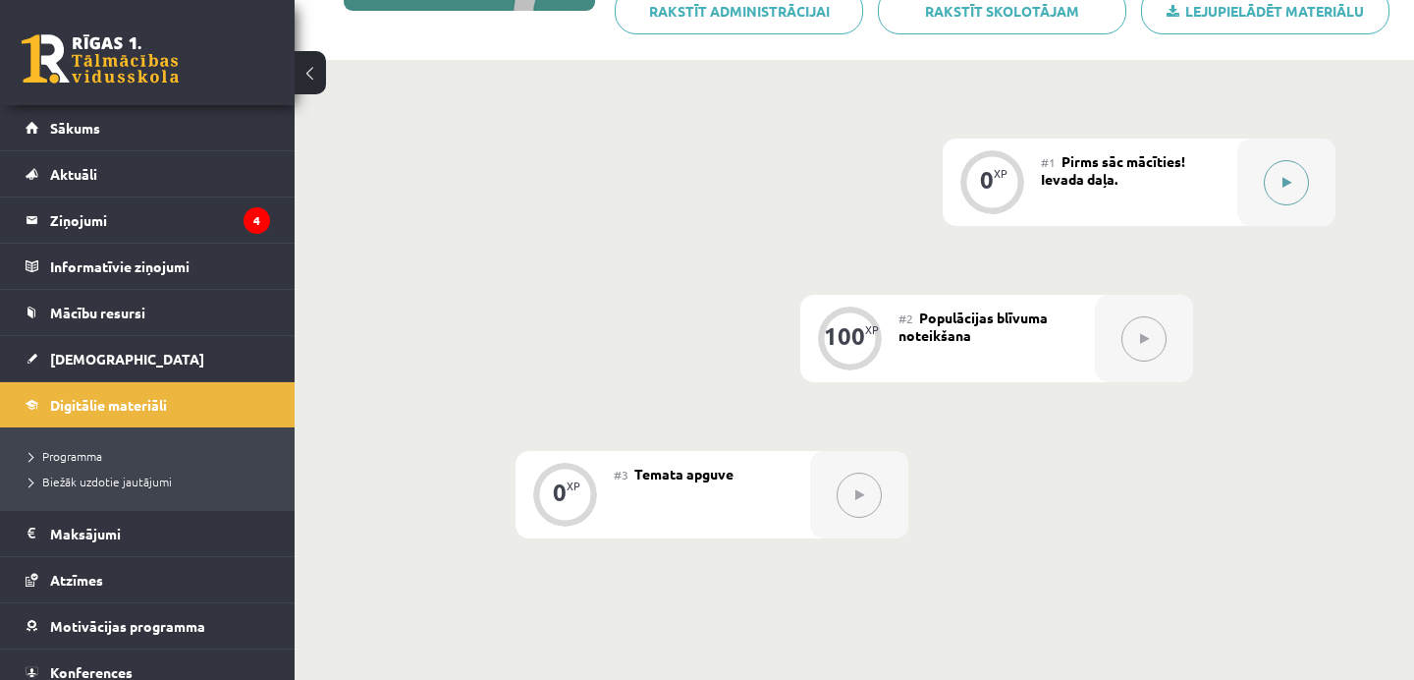
click at [1271, 196] on button at bounding box center [1286, 182] width 45 height 45
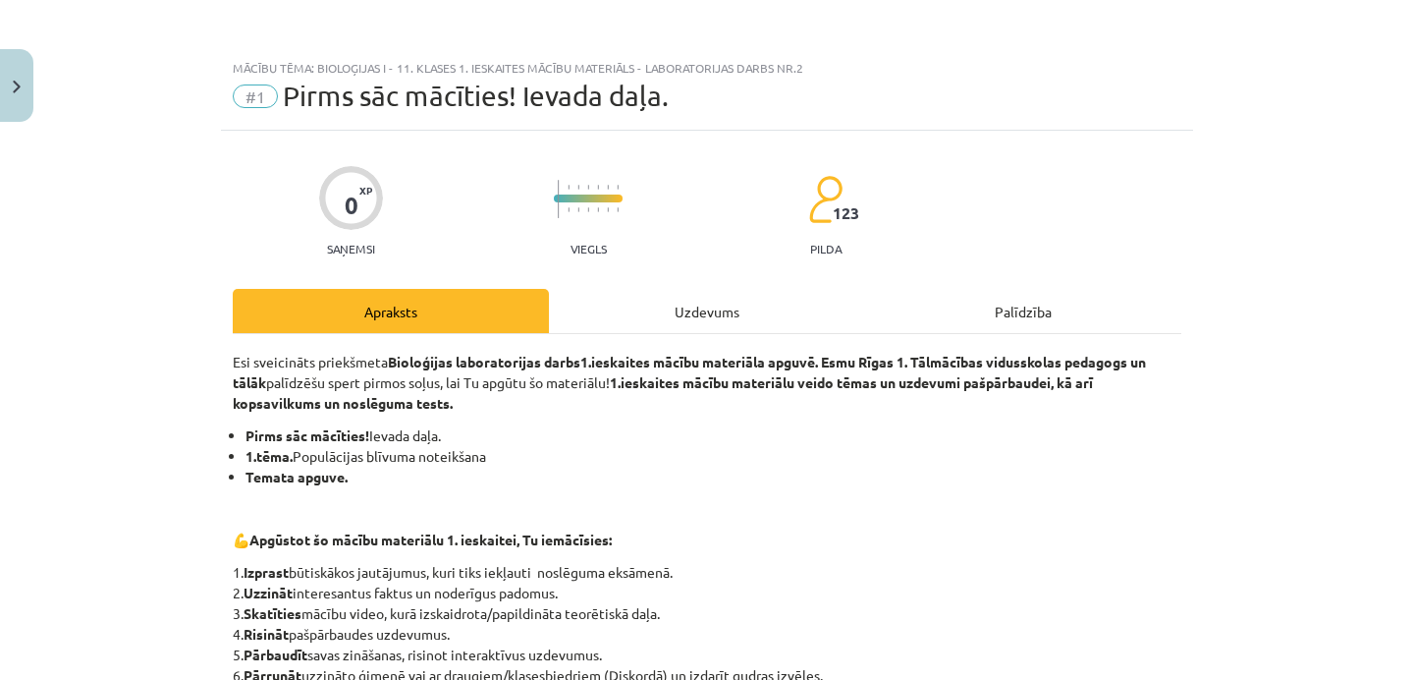
click at [753, 318] on div "Uzdevums" at bounding box center [707, 311] width 316 height 44
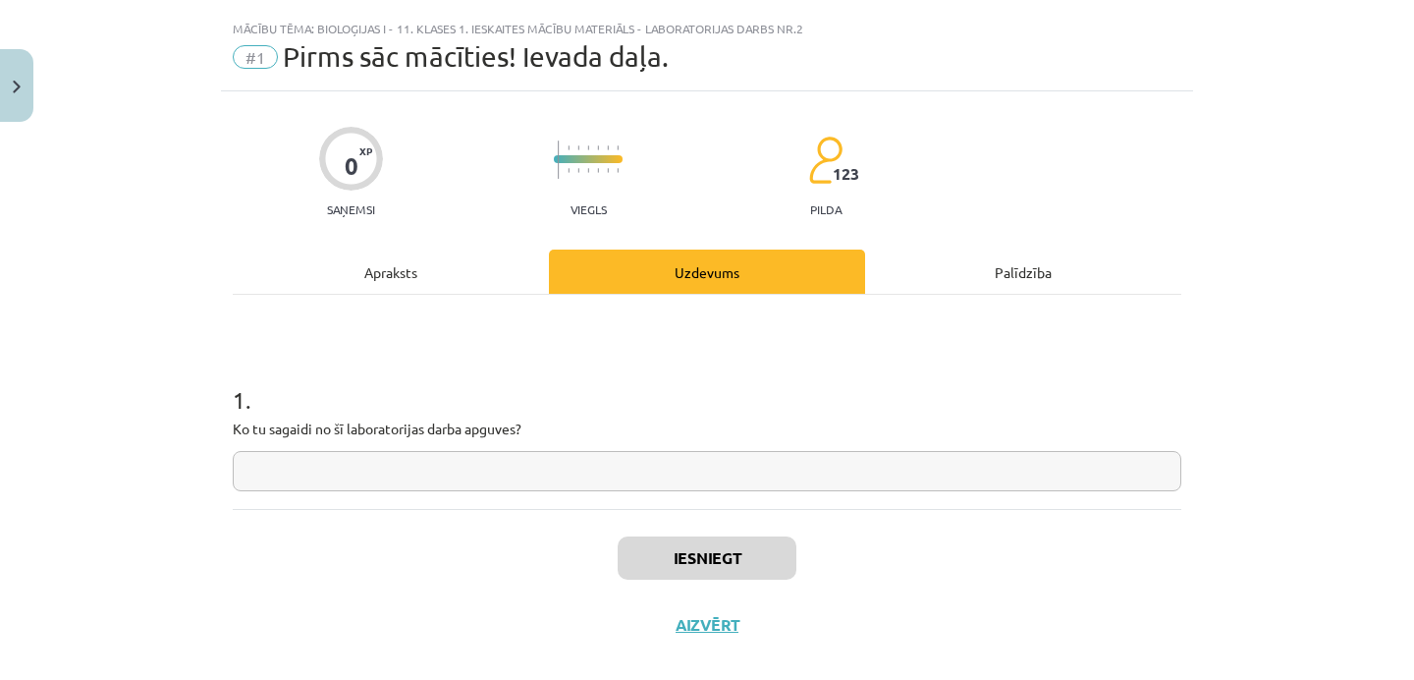
scroll to position [49, 0]
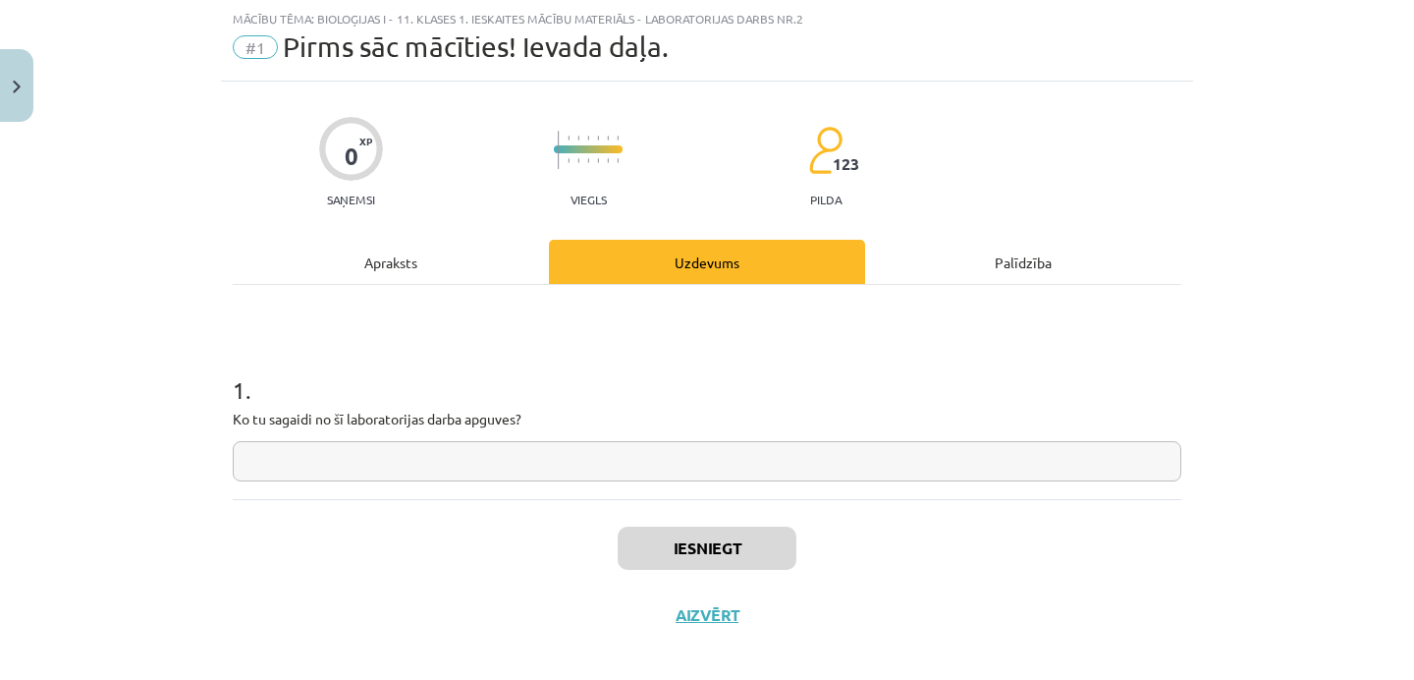
click at [566, 463] on input "text" at bounding box center [707, 461] width 949 height 40
type input "**********"
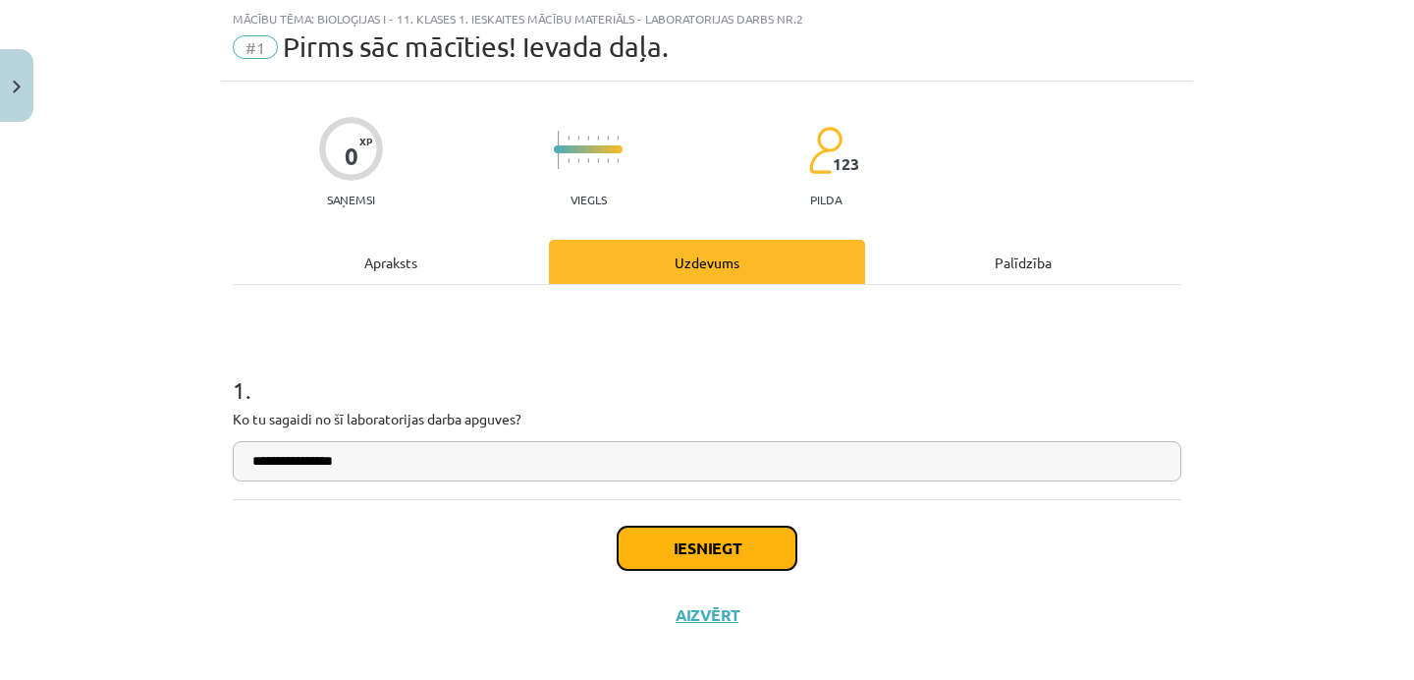
click at [732, 537] on button "Iesniegt" at bounding box center [707, 547] width 179 height 43
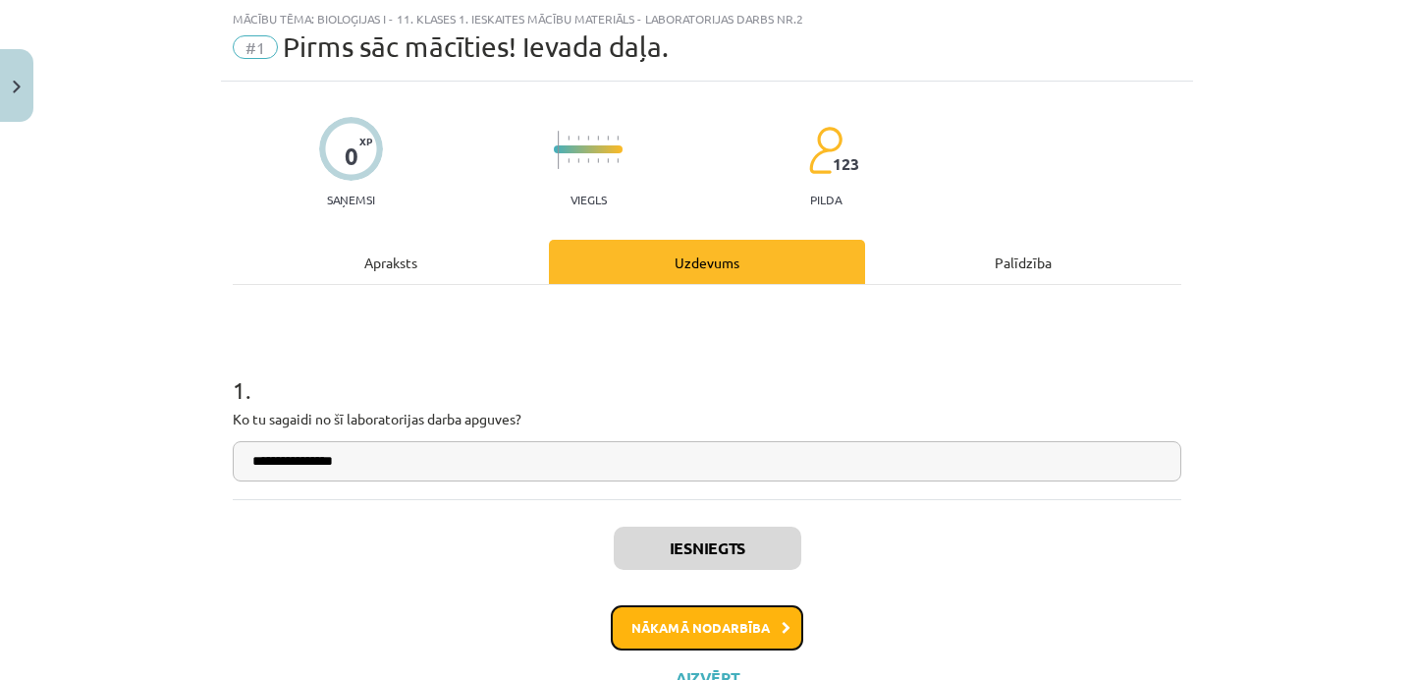
click at [732, 617] on button "Nākamā nodarbība" at bounding box center [707, 627] width 192 height 45
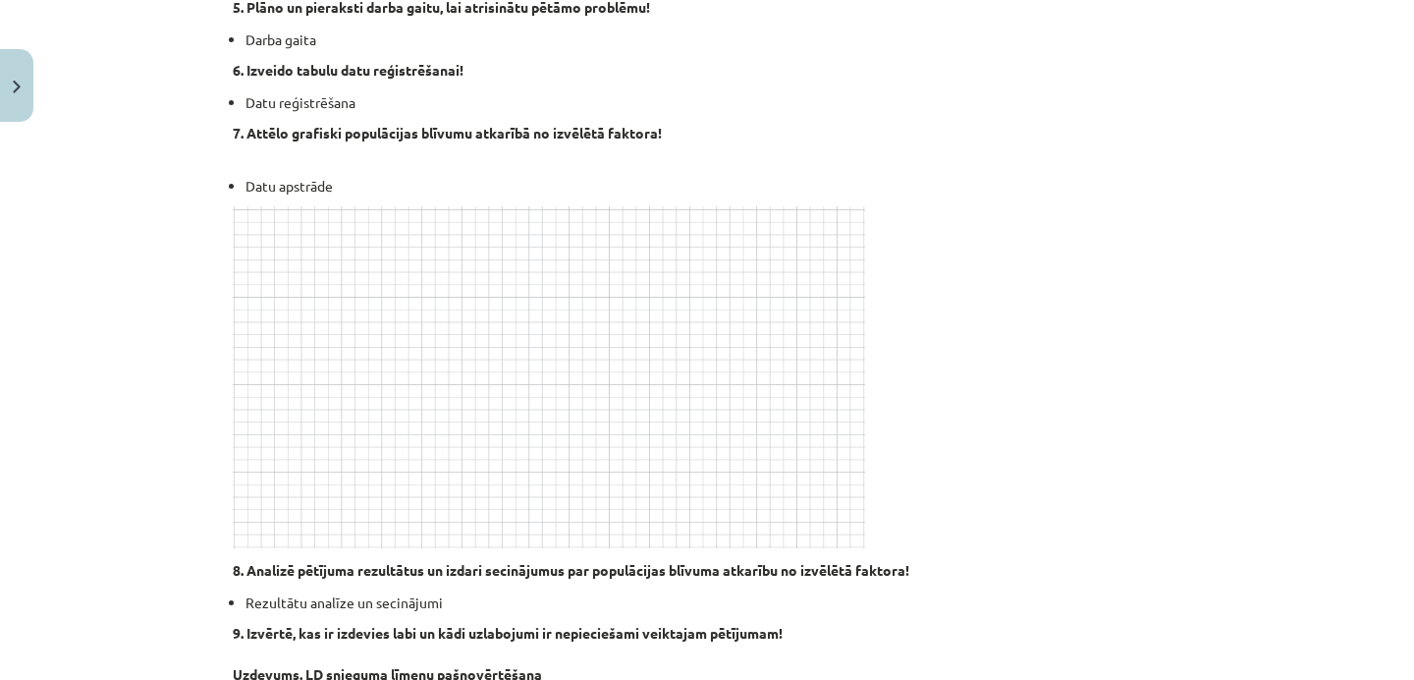
scroll to position [710, 0]
